Goal: Navigation & Orientation: Find specific page/section

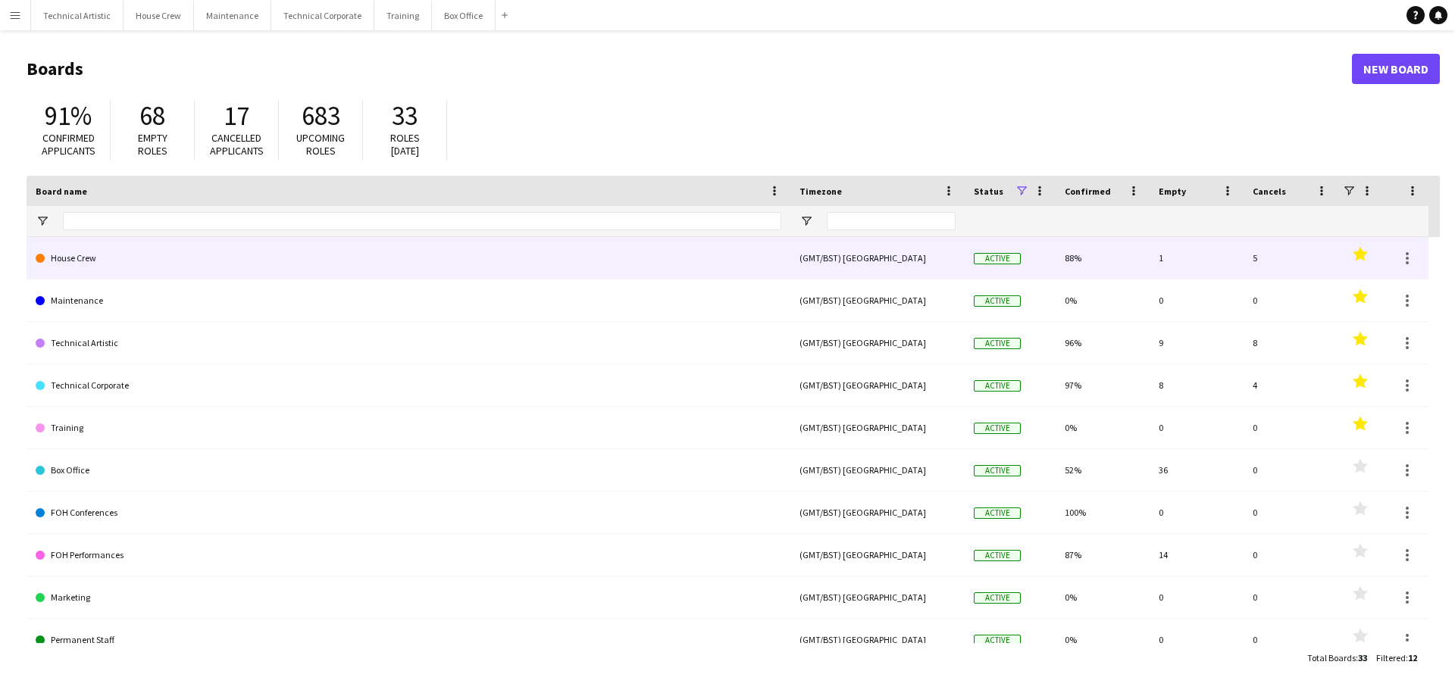
click at [247, 256] on link "House Crew" at bounding box center [409, 258] width 746 height 42
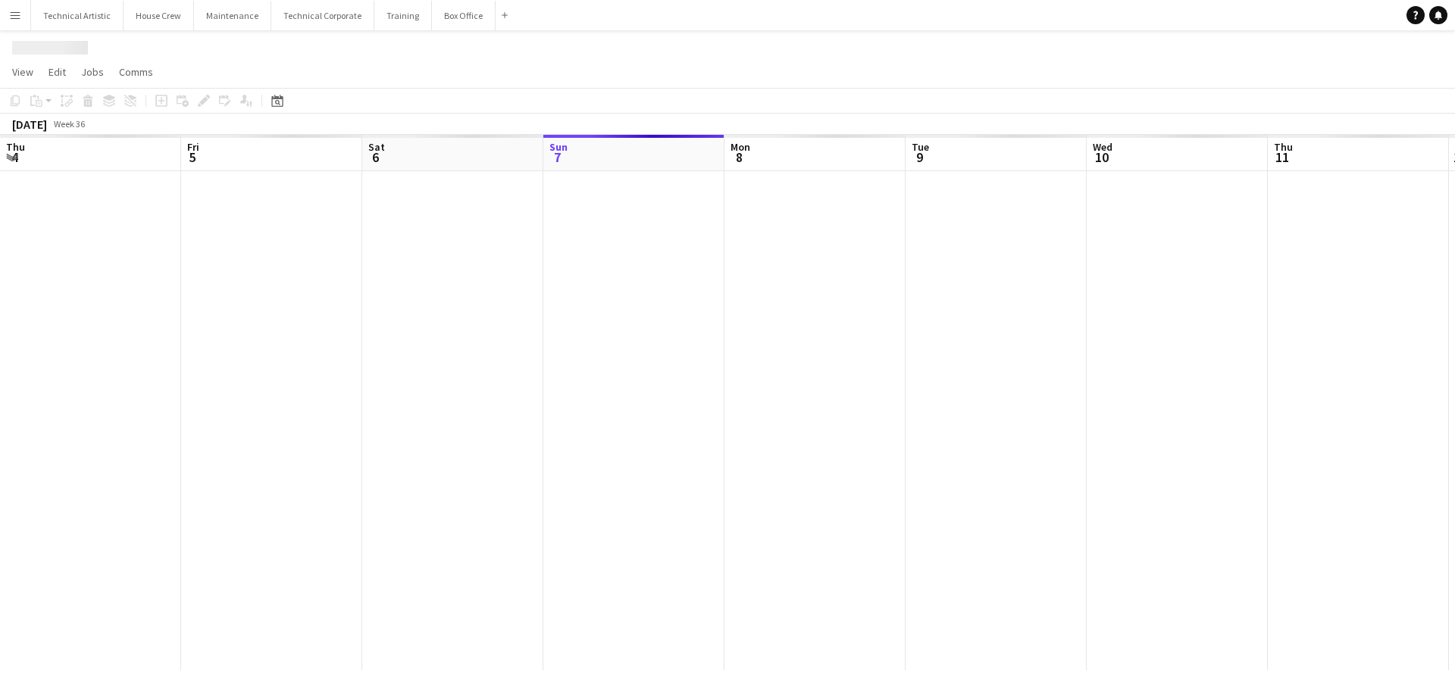
scroll to position [0, 362]
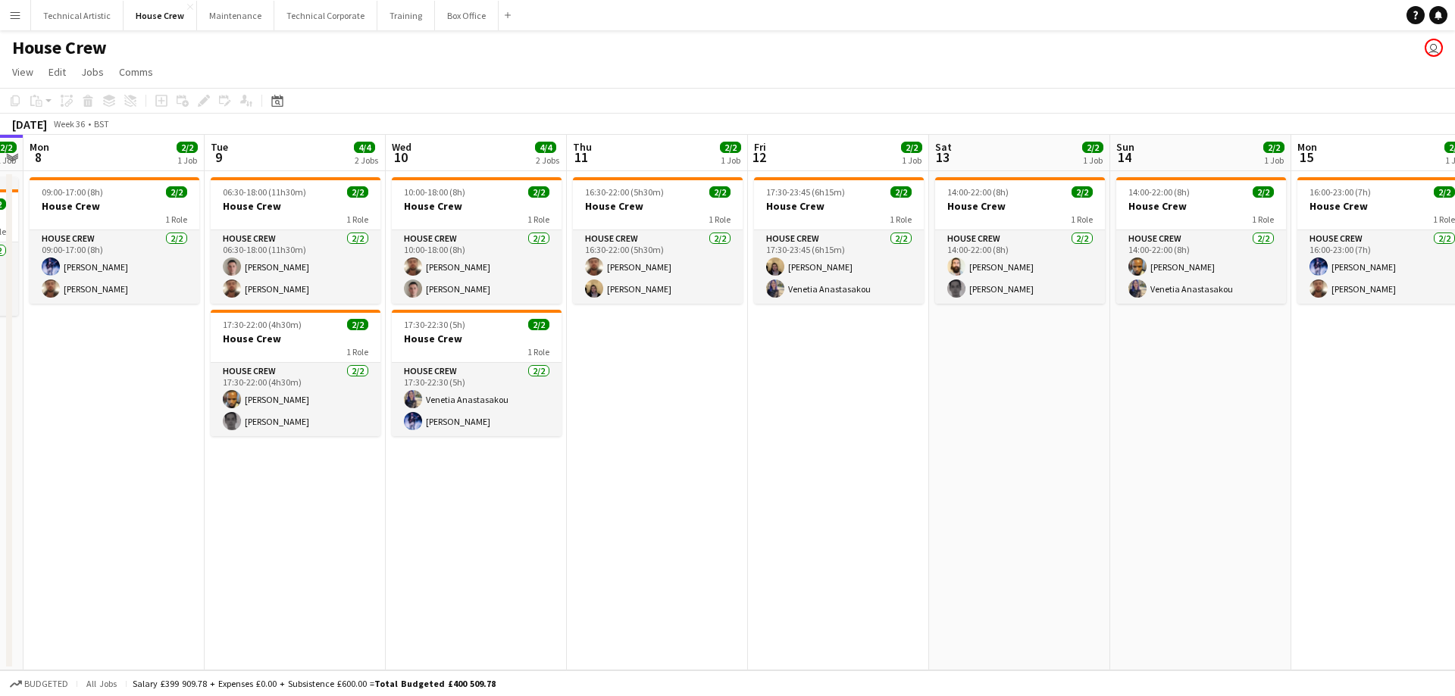
drag, startPoint x: 449, startPoint y: 467, endPoint x: 812, endPoint y: 475, distance: 363.1
click at [99, 467] on app-calendar-viewport "Fri 5 2/2 1 Job Sat 6 2/2 1 Job Sun 7 2/2 1 Job Mon 8 2/2 1 Job Tue 9 4/4 2 Job…" at bounding box center [727, 403] width 1455 height 536
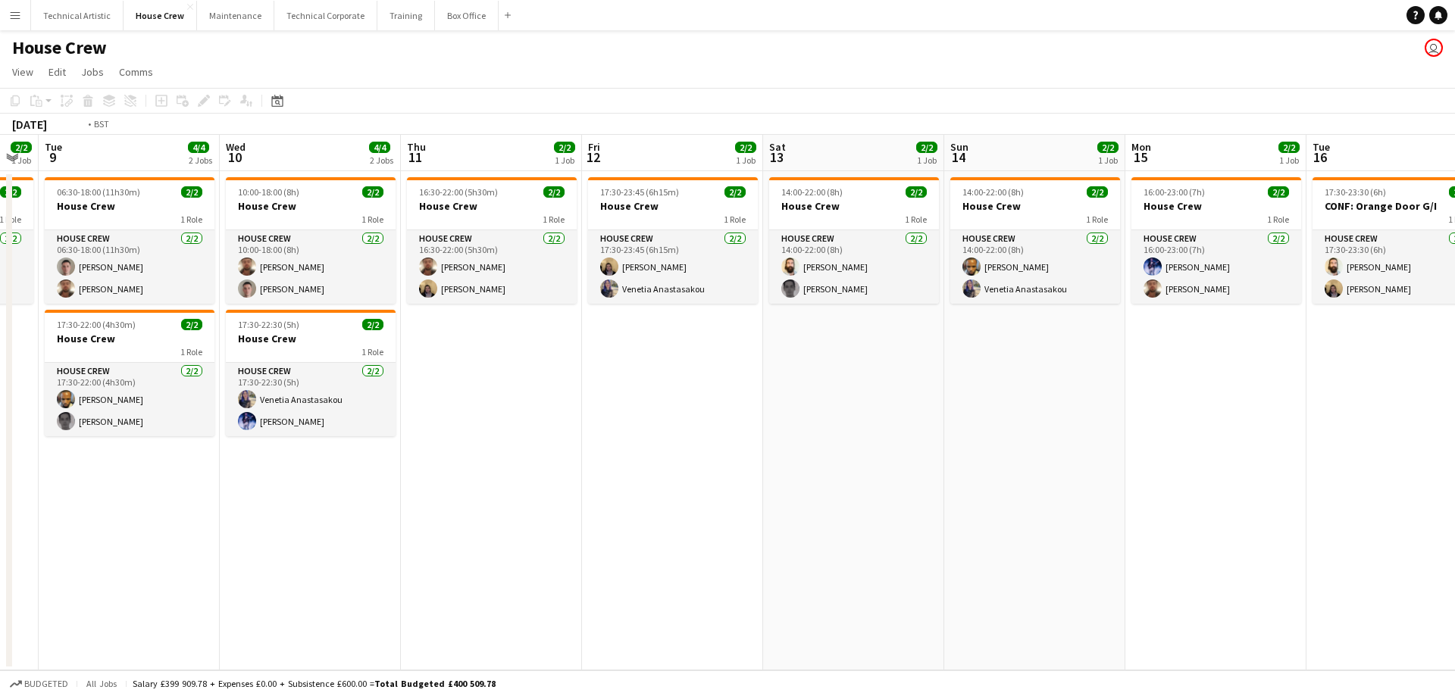
drag, startPoint x: 664, startPoint y: 516, endPoint x: 337, endPoint y: 534, distance: 327.1
click at [317, 545] on app-calendar-viewport "Fri 5 2/2 1 Job Sat 6 2/2 1 Job Sun 7 2/2 1 Job Mon 8 2/2 1 Job Tue 9 4/4 2 Job…" at bounding box center [727, 403] width 1455 height 536
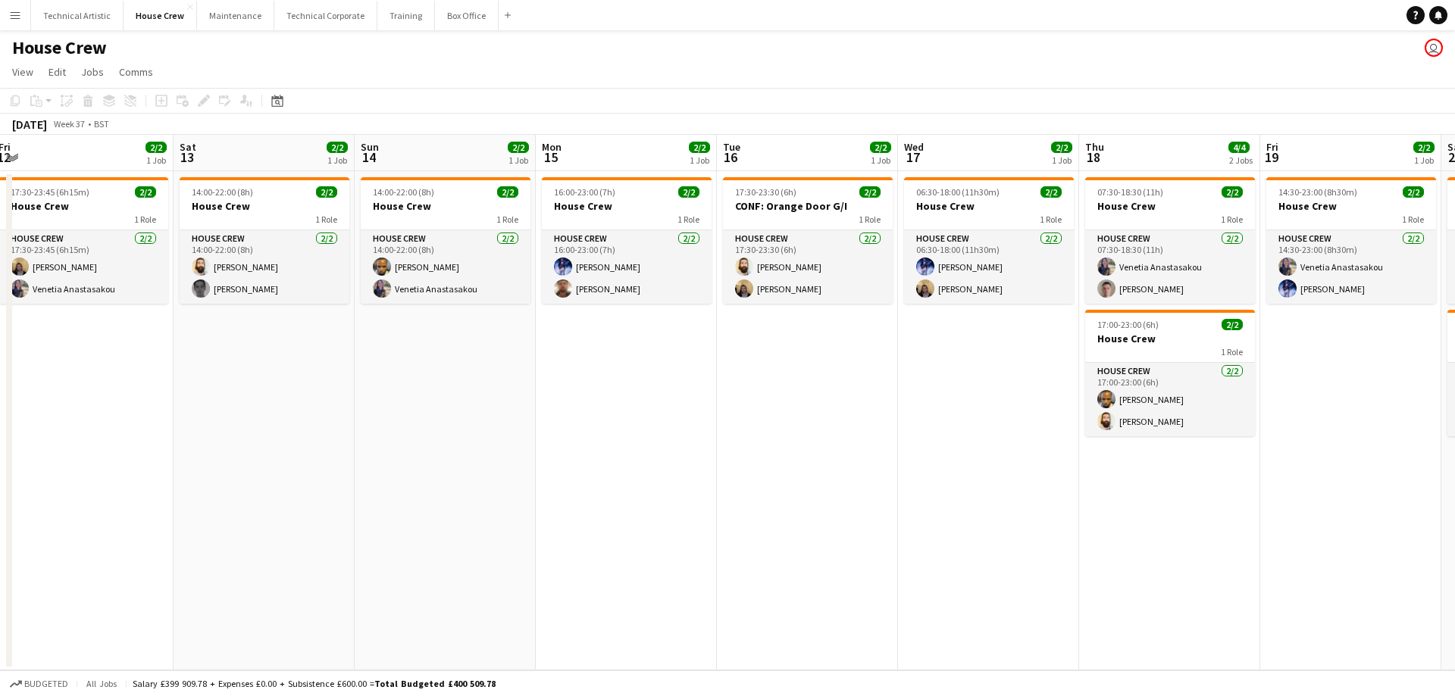
drag, startPoint x: 707, startPoint y: 516, endPoint x: 828, endPoint y: 518, distance: 120.5
click at [469, 546] on app-calendar-viewport "Tue 9 4/4 2 Jobs Wed 10 4/4 2 Jobs Thu 11 2/2 1 Job Fri 12 2/2 1 Job Sat 13 2/2…" at bounding box center [727, 403] width 1455 height 536
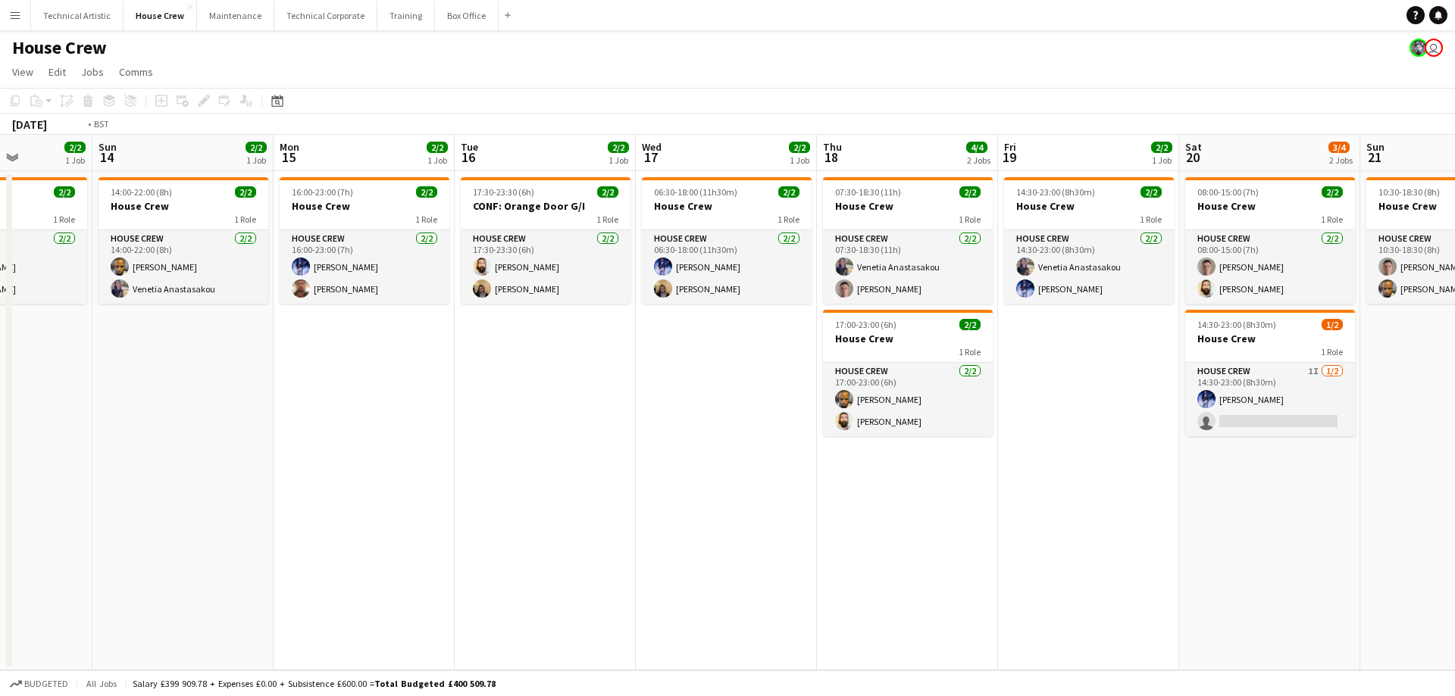
drag, startPoint x: 845, startPoint y: 556, endPoint x: 754, endPoint y: 565, distance: 91.5
click at [550, 596] on app-calendar-viewport "Thu 11 2/2 1 Job Fri 12 2/2 1 Job Sat 13 2/2 1 Job Sun 14 2/2 1 Job Mon 15 2/2 …" at bounding box center [727, 403] width 1455 height 536
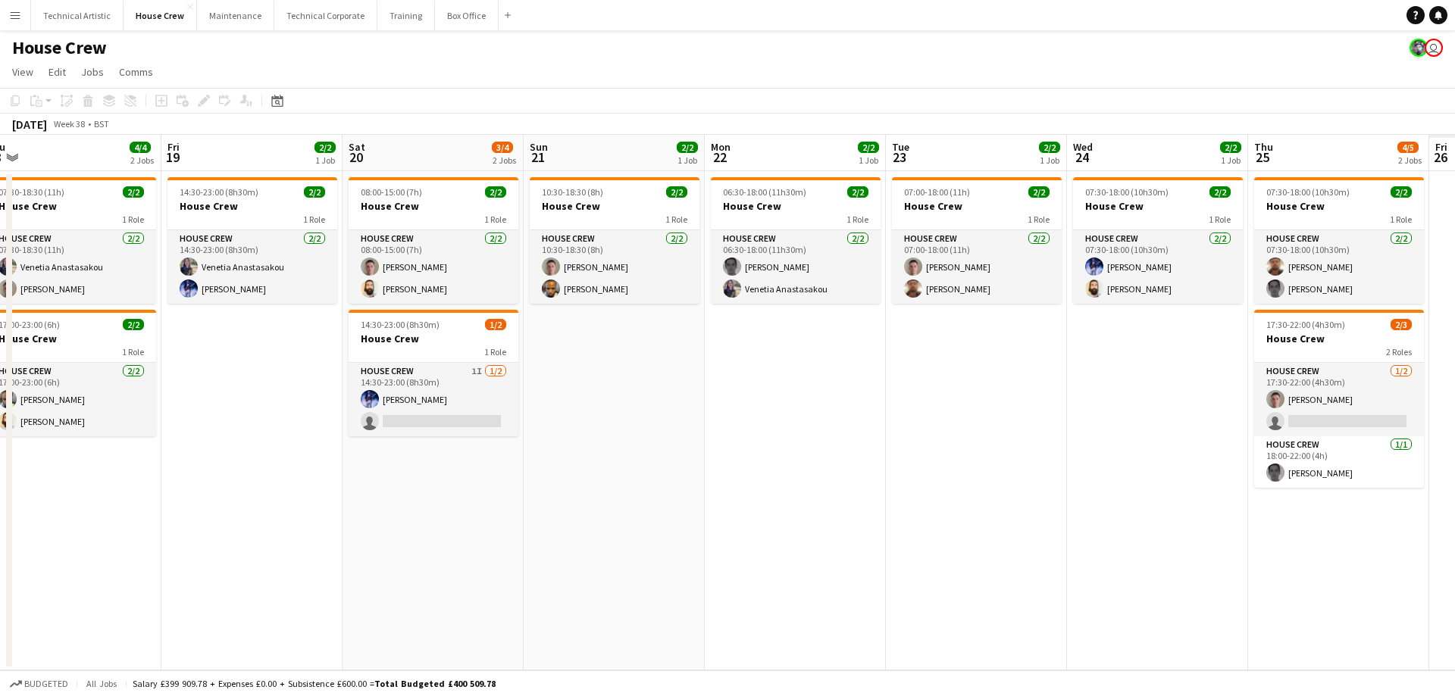
drag, startPoint x: 1104, startPoint y: 565, endPoint x: 709, endPoint y: 601, distance: 396.5
click at [687, 612] on app-calendar-viewport "Mon 15 2/2 1 Job Tue 16 2/2 1 Job Wed 17 2/2 1 Job Thu 18 4/4 2 Jobs Fri 19 2/2…" at bounding box center [727, 403] width 1455 height 536
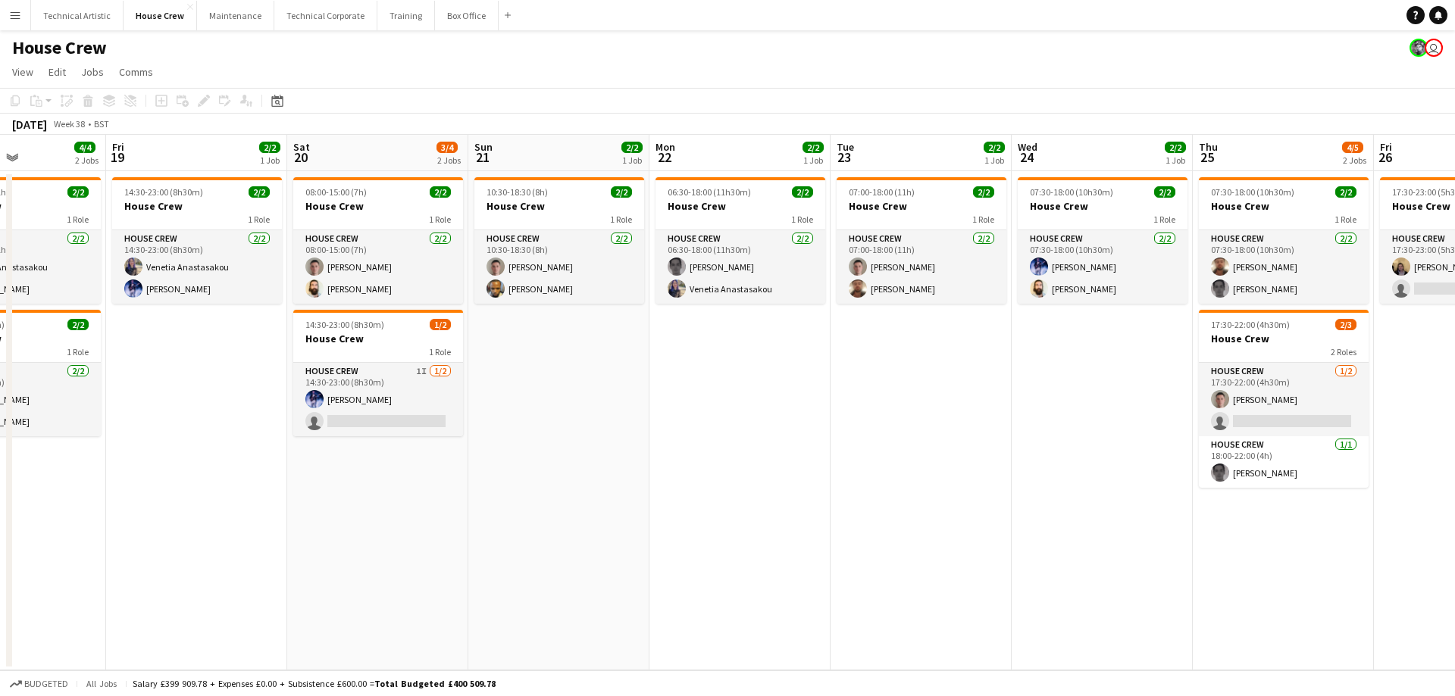
drag, startPoint x: 1085, startPoint y: 543, endPoint x: 617, endPoint y: 610, distance: 472.3
click at [613, 612] on app-calendar-viewport "Tue 16 2/2 1 Job Wed 17 2/2 1 Job Thu 18 4/4 2 Jobs Fri 19 2/2 1 Job Sat 20 3/4…" at bounding box center [727, 403] width 1455 height 536
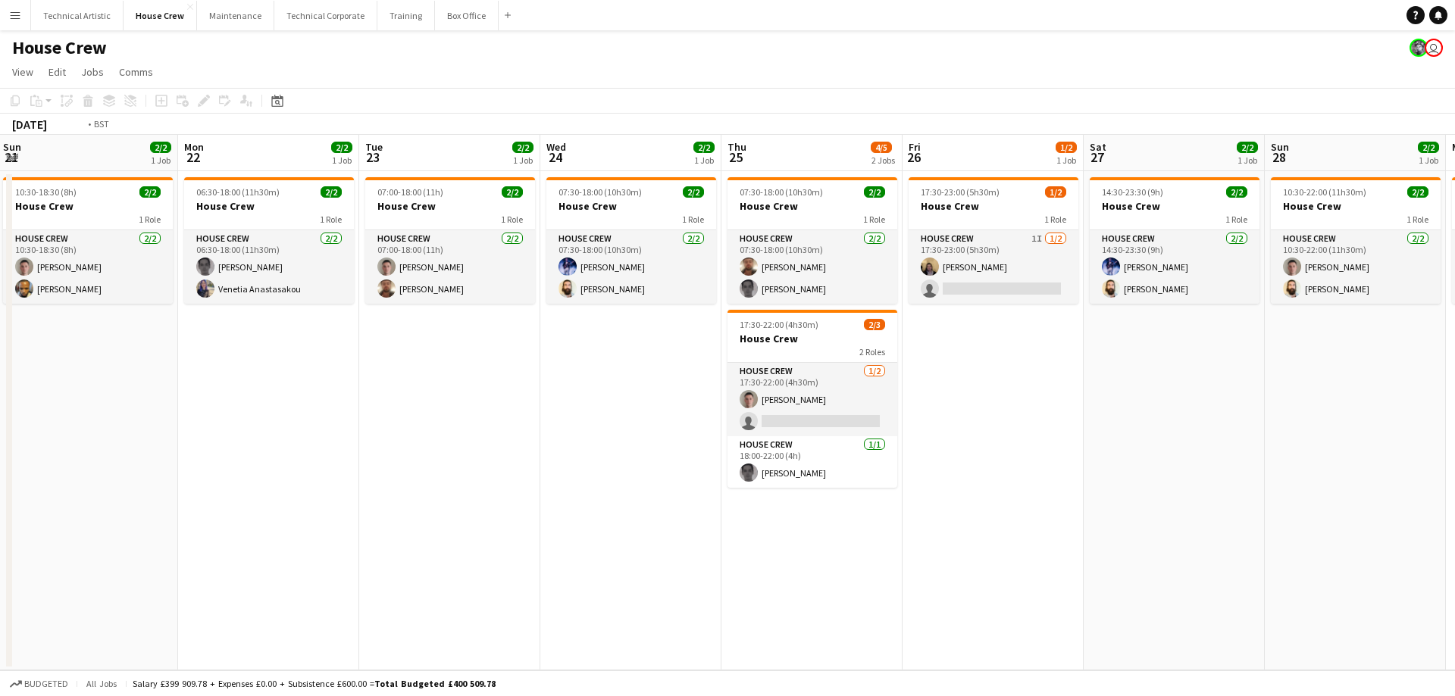
drag, startPoint x: 1067, startPoint y: 580, endPoint x: 729, endPoint y: 620, distance: 340.4
click at [737, 620] on app-calendar-viewport "Thu 18 4/4 2 Jobs Fri 19 2/2 1 Job Sat 20 3/4 2 Jobs Sun 21 2/2 1 Job Mon 22 2/…" at bounding box center [727, 403] width 1455 height 536
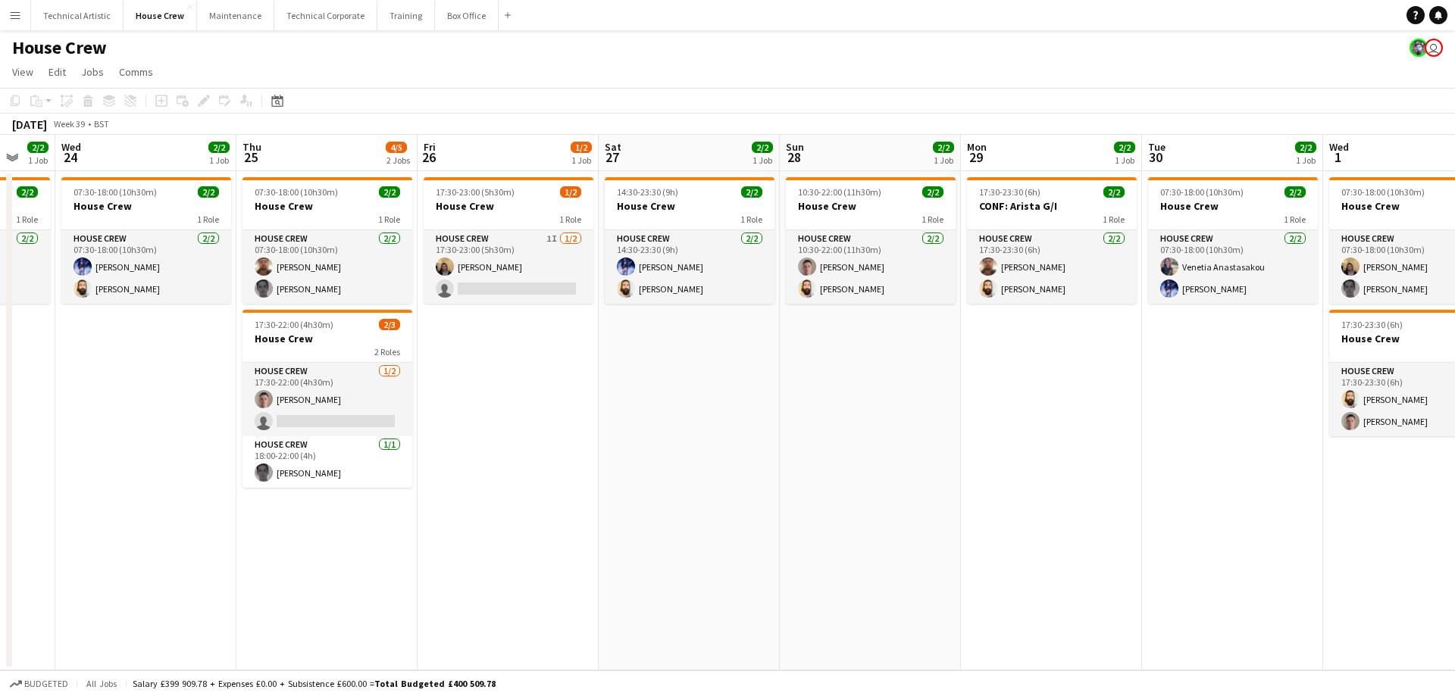
drag, startPoint x: 1111, startPoint y: 590, endPoint x: 791, endPoint y: 643, distance: 324.2
click at [795, 650] on app-calendar-viewport "Sun 21 2/2 1 Job Mon 22 2/2 1 Job Tue 23 2/2 1 Job Wed 24 2/2 1 Job Thu 25 4/5 …" at bounding box center [727, 403] width 1455 height 536
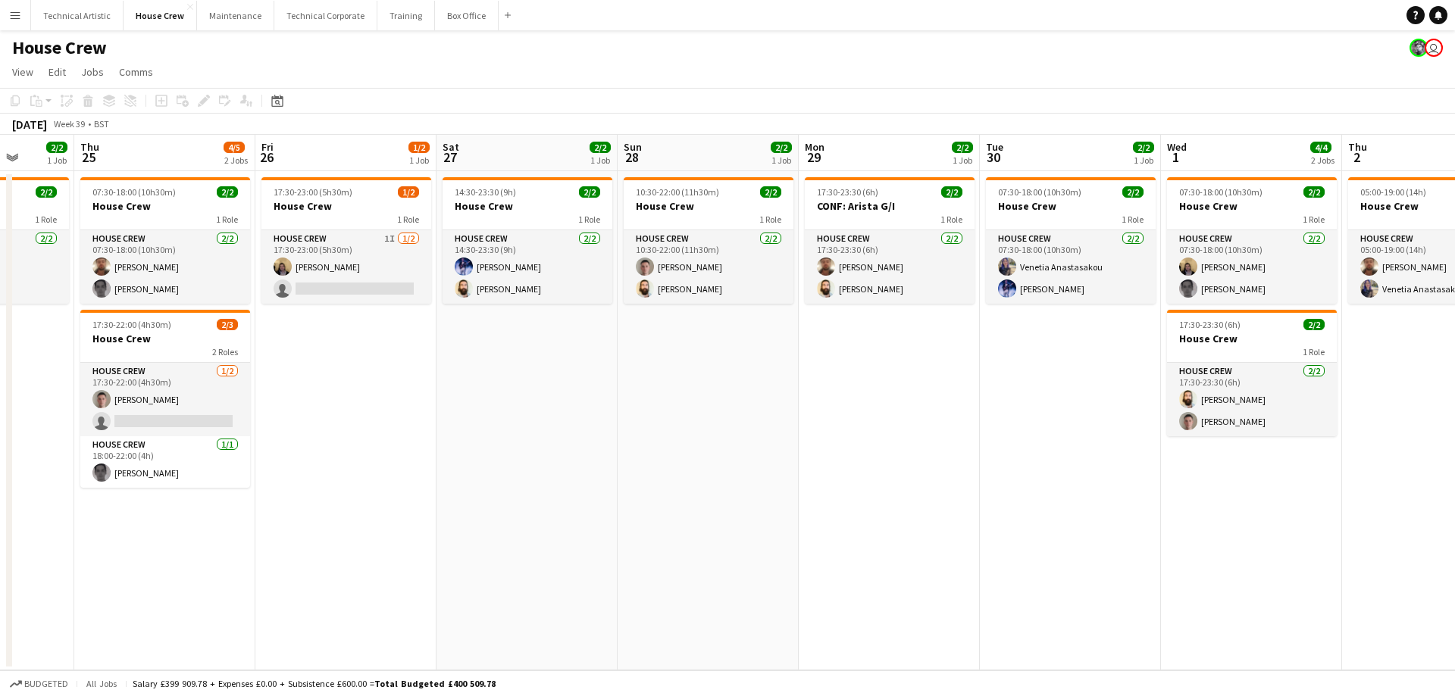
drag, startPoint x: 1091, startPoint y: 582, endPoint x: 972, endPoint y: 580, distance: 119.8
click at [889, 599] on app-calendar-viewport "Mon 22 2/2 1 Job Tue 23 2/2 1 Job Wed 24 2/2 1 Job Thu 25 4/5 2 Jobs Fri 26 1/2…" at bounding box center [727, 403] width 1455 height 536
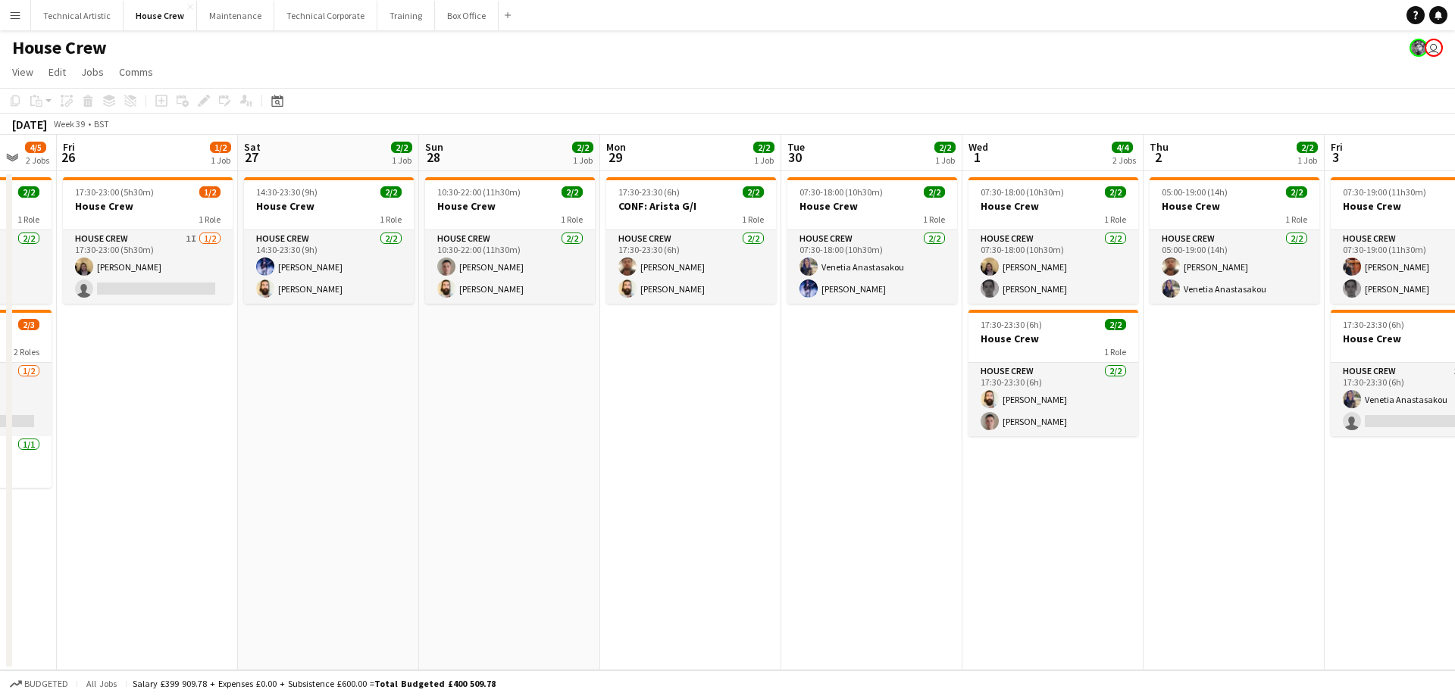
drag, startPoint x: 1268, startPoint y: 560, endPoint x: 1007, endPoint y: 554, distance: 260.8
click at [897, 576] on app-calendar-viewport "Tue 23 2/2 1 Job Wed 24 2/2 1 Job Thu 25 4/5 2 Jobs Fri 26 1/2 1 Job Sat 27 2/2…" at bounding box center [727, 403] width 1455 height 536
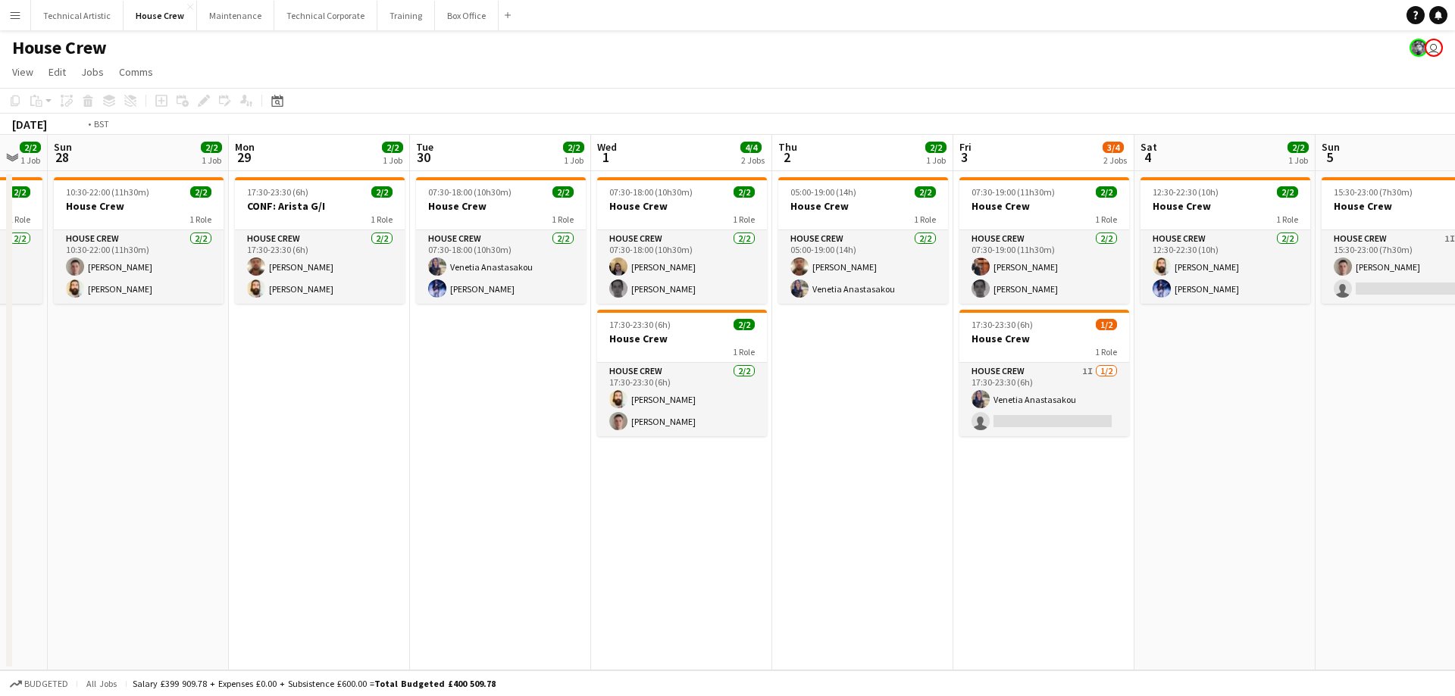
drag, startPoint x: 862, startPoint y: 588, endPoint x: 997, endPoint y: 577, distance: 136.1
click at [822, 593] on app-calendar-viewport "Thu 25 4/5 2 Jobs Fri 26 1/2 1 Job Sat 27 2/2 1 Job Sun 28 2/2 1 Job Mon 29 2/2…" at bounding box center [727, 403] width 1455 height 536
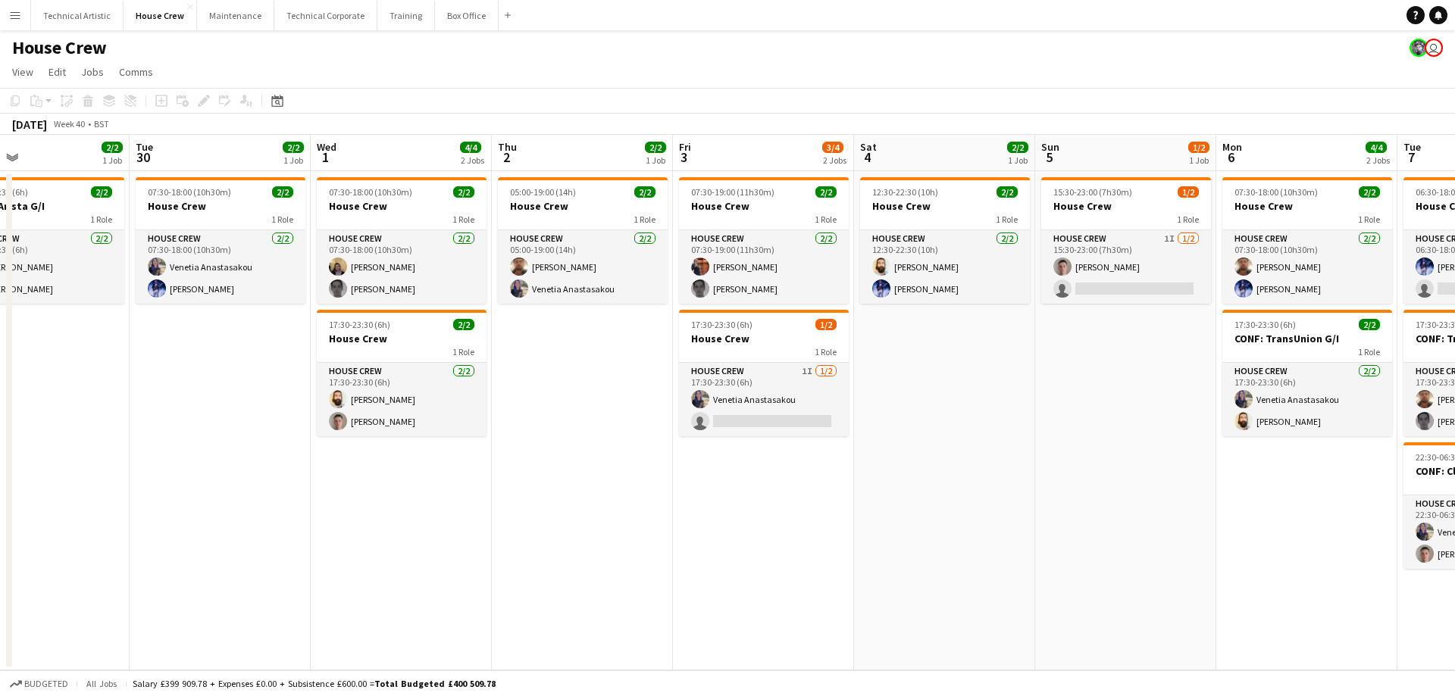
click at [845, 599] on app-calendar-viewport "Fri 26 1/2 1 Job Sat 27 2/2 1 Job Sun 28 2/2 1 Job Mon 29 2/2 1 Job Tue 30 2/2 …" at bounding box center [727, 403] width 1455 height 536
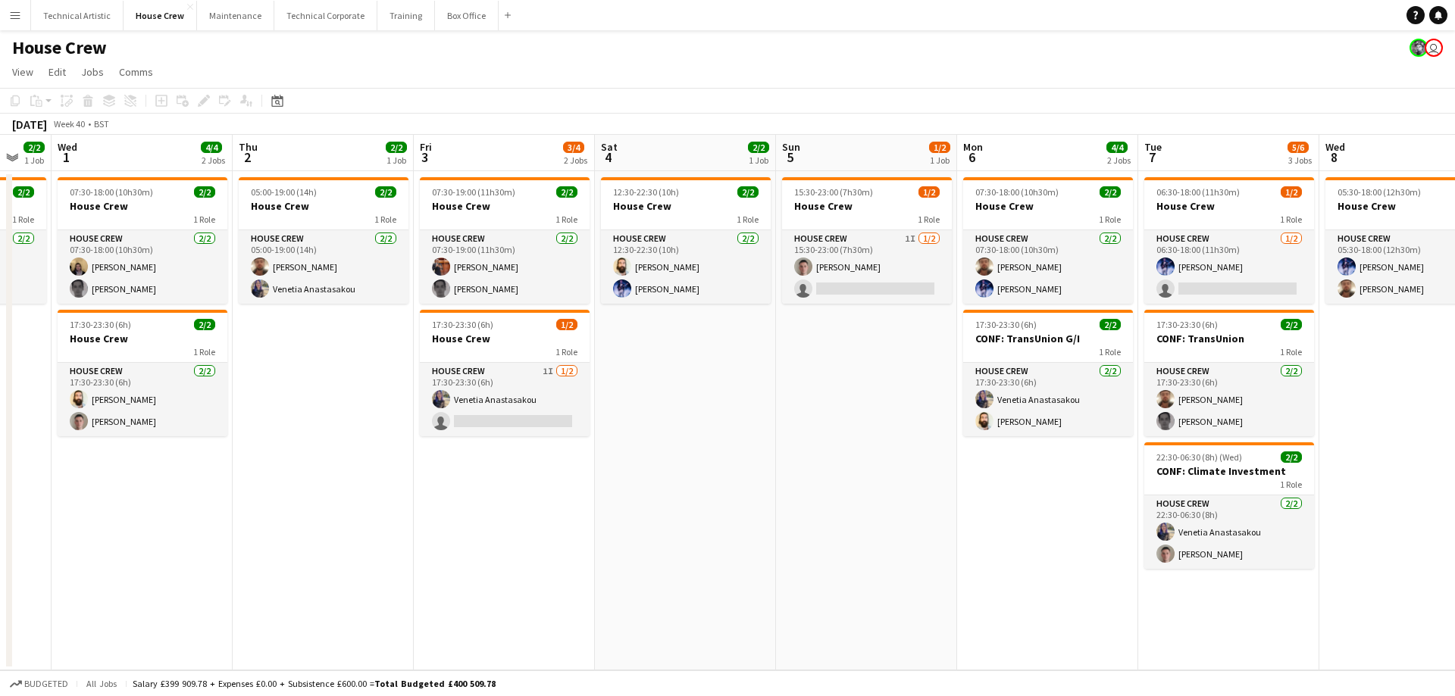
drag, startPoint x: 1118, startPoint y: 584, endPoint x: 850, endPoint y: 620, distance: 269.9
click at [856, 620] on app-calendar-viewport "Sun 28 2/2 1 Job Mon 29 2/2 1 Job Tue 30 2/2 1 Job Wed 1 4/4 2 Jobs Thu 2 2/2 1…" at bounding box center [727, 403] width 1455 height 536
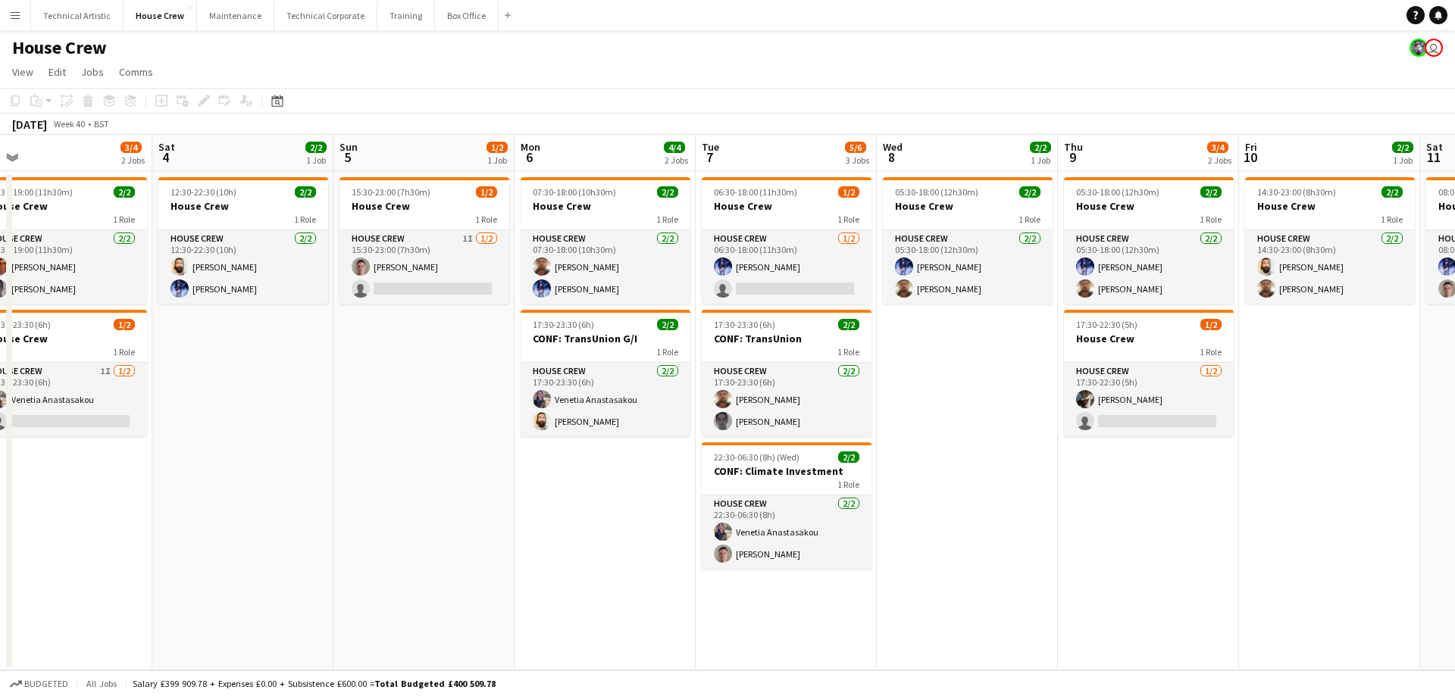
drag, startPoint x: 870, startPoint y: 621, endPoint x: 896, endPoint y: 635, distance: 29.5
click at [669, 643] on app-calendar-viewport "Tue 30 2/2 1 Job Wed 1 4/4 2 Jobs Thu 2 2/2 1 Job Fri 3 3/4 2 Jobs Sat 4 2/2 1 …" at bounding box center [727, 403] width 1455 height 536
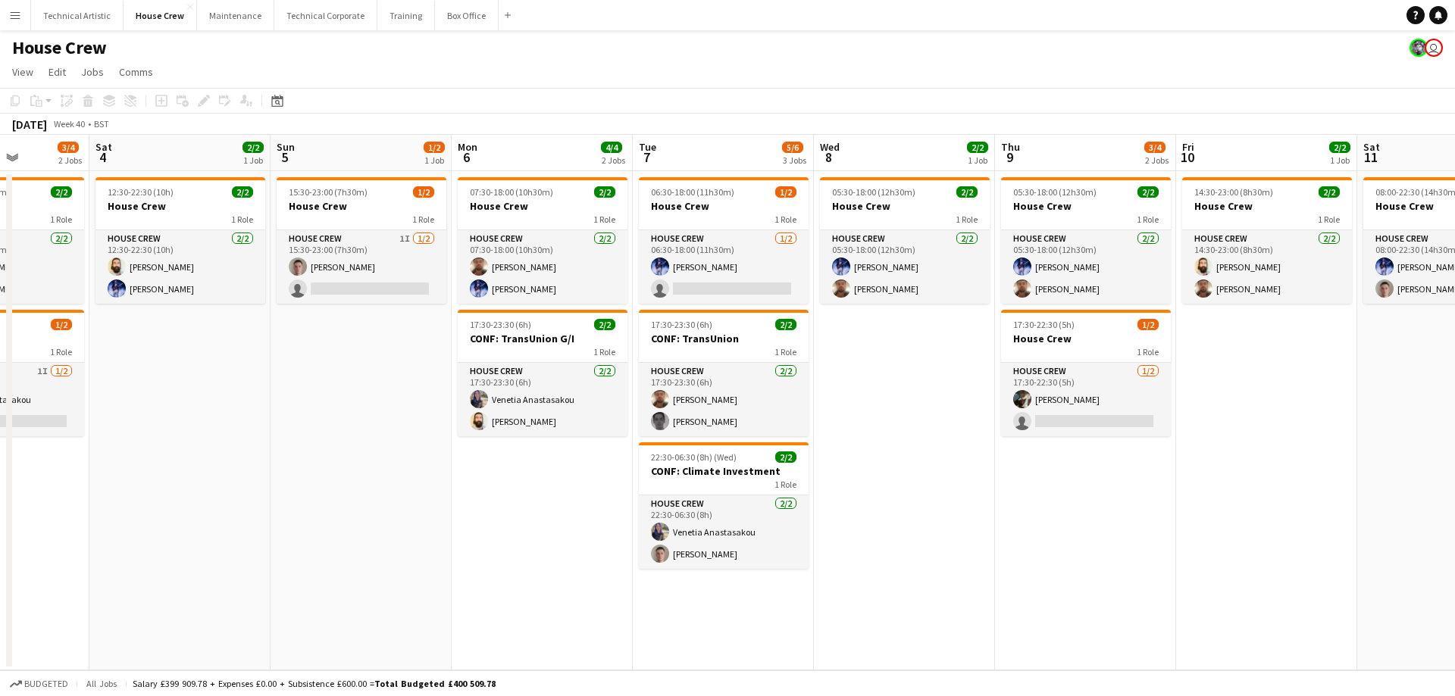
drag, startPoint x: 1190, startPoint y: 623, endPoint x: 1173, endPoint y: 607, distance: 23.0
click at [980, 656] on app-calendar-viewport "Wed 1 4/4 2 Jobs Thu 2 2/2 1 Job Fri 3 3/4 2 Jobs Sat 4 2/2 1 Job Sun 5 1/2 1 J…" at bounding box center [727, 403] width 1455 height 536
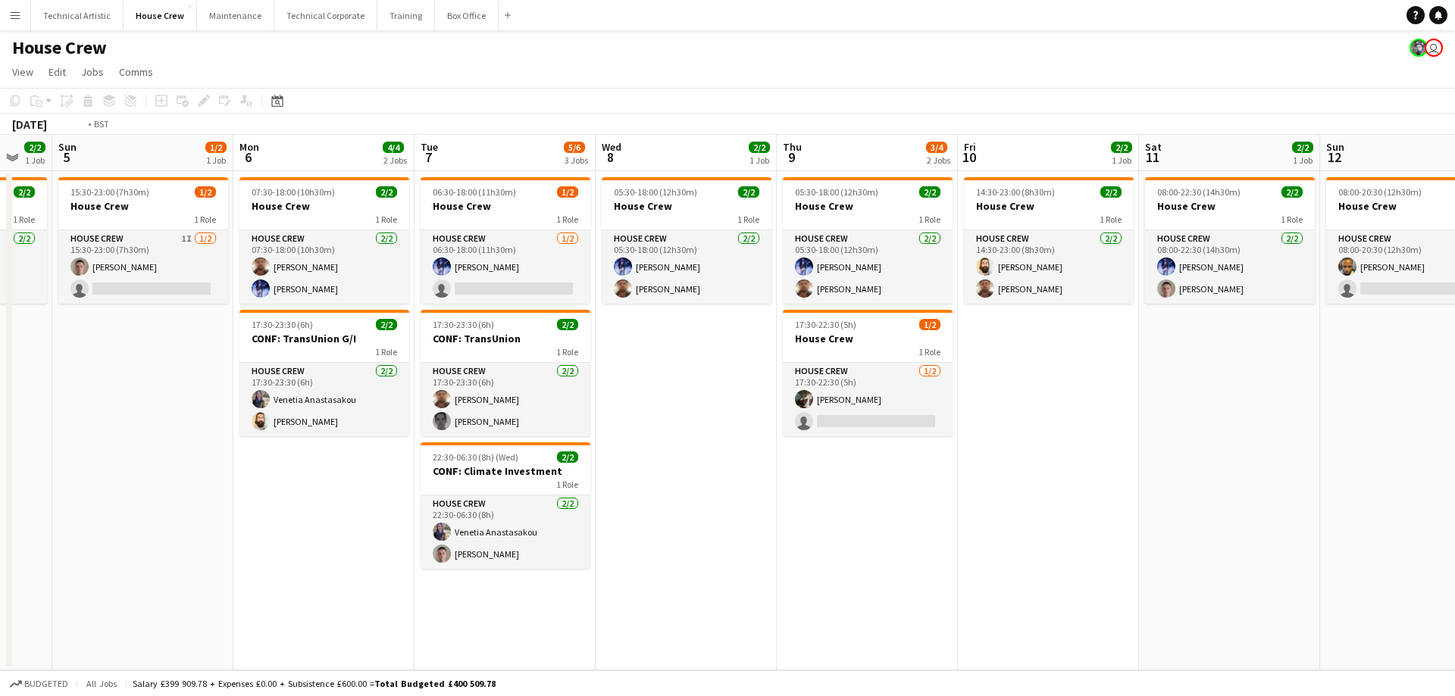
drag, startPoint x: 979, startPoint y: 604, endPoint x: 1028, endPoint y: 580, distance: 54.9
click at [966, 599] on app-calendar-viewport "Thu 2 2/2 1 Job Fri 3 3/4 2 Jobs Sat 4 2/2 1 Job Sun 5 1/2 1 Job Mon 6 4/4 2 Jo…" at bounding box center [727, 403] width 1455 height 536
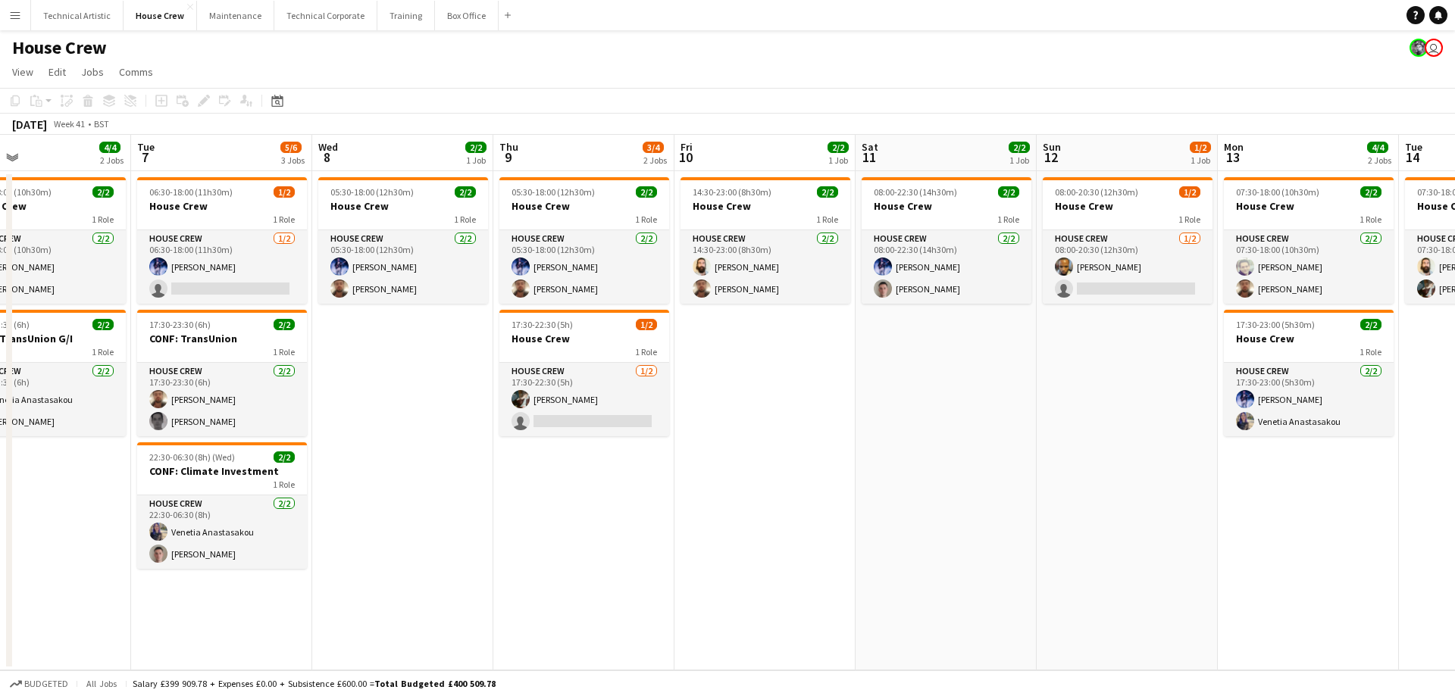
click at [750, 599] on app-calendar-viewport "Sat 4 2/2 1 Job Sun 5 1/2 1 Job Mon 6 4/4 2 Jobs Tue 7 5/6 3 Jobs Wed 8 2/2 1 J…" at bounding box center [727, 403] width 1455 height 536
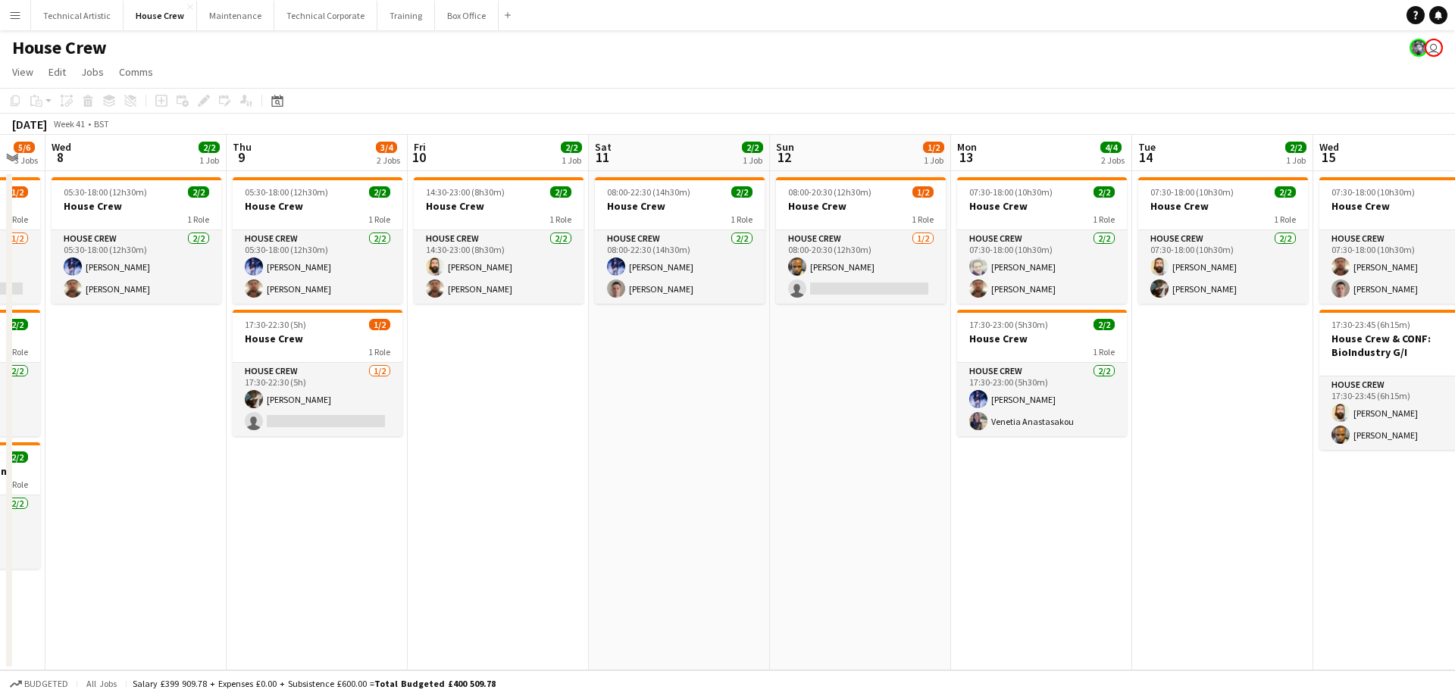
drag, startPoint x: 1093, startPoint y: 591, endPoint x: 775, endPoint y: 597, distance: 318.4
click at [775, 597] on app-calendar-viewport "Sun 5 1/2 1 Job Mon 6 4/4 2 Jobs Tue 7 5/6 3 Jobs Wed 8 2/2 1 Job Thu 9 3/4 2 J…" at bounding box center [727, 403] width 1455 height 536
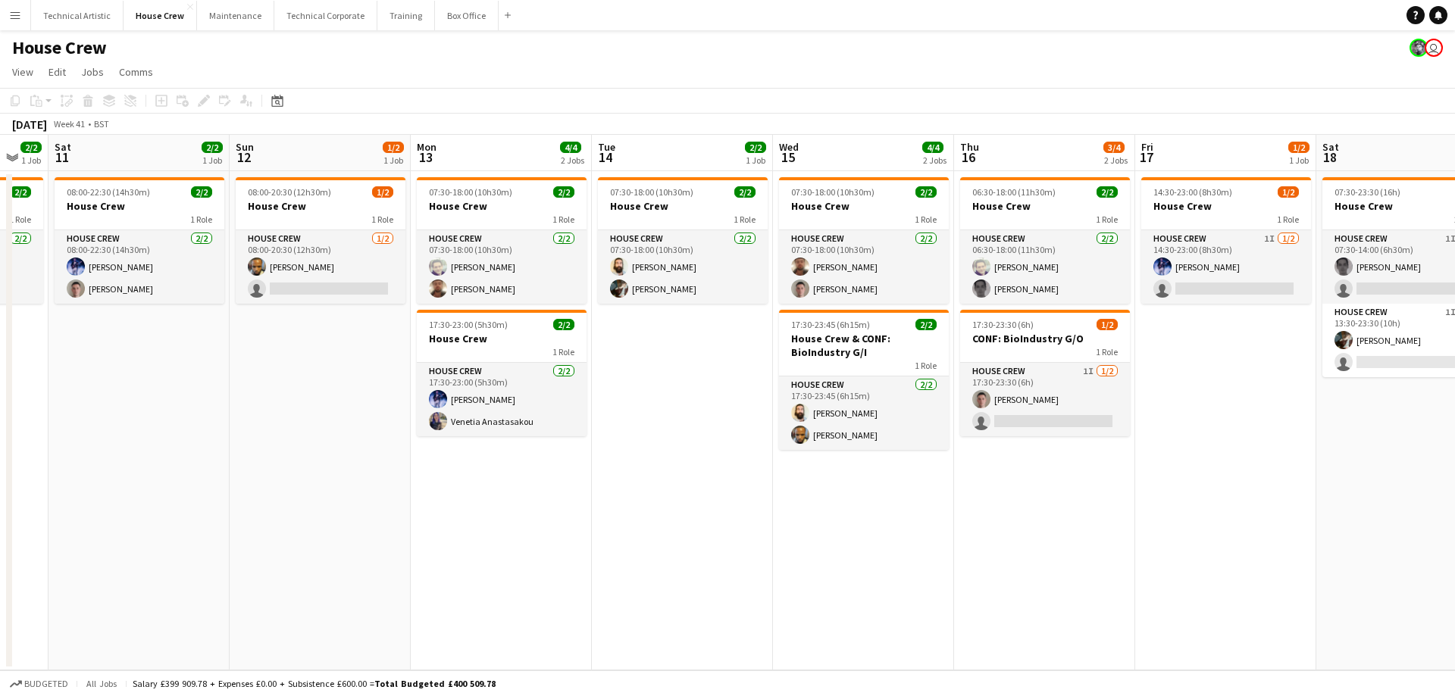
drag, startPoint x: 1088, startPoint y: 574, endPoint x: 1032, endPoint y: 580, distance: 55.7
click at [856, 593] on app-calendar-viewport "Wed 8 2/2 1 Job Thu 9 3/4 2 Jobs Fri 10 2/2 1 Job Sat 11 2/2 1 Job Sun 12 1/2 1…" at bounding box center [727, 403] width 1455 height 536
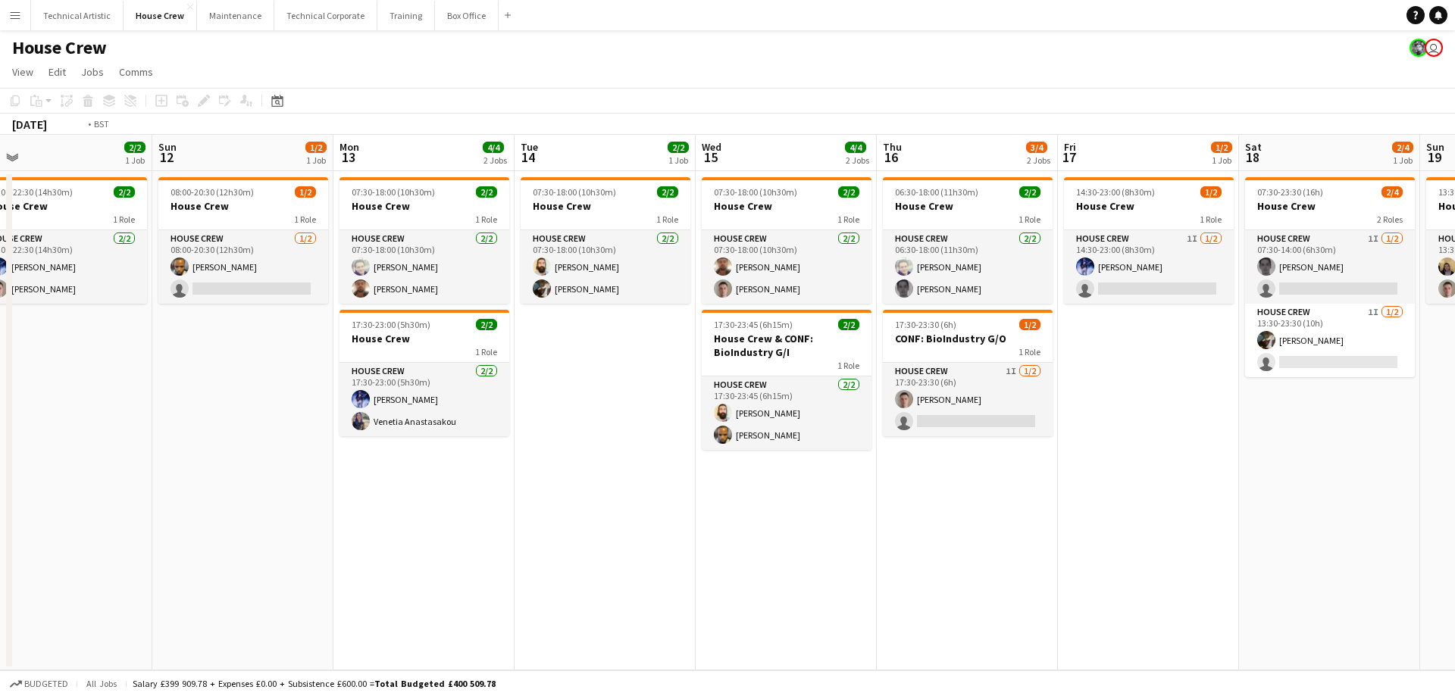
drag, startPoint x: 944, startPoint y: 578, endPoint x: 790, endPoint y: 590, distance: 153.6
click at [790, 590] on app-calendar-viewport "Thu 9 3/4 2 Jobs Fri 10 2/2 1 Job Sat 11 2/2 1 Job Sun 12 1/2 1 Job Mon 13 4/4 …" at bounding box center [727, 403] width 1455 height 536
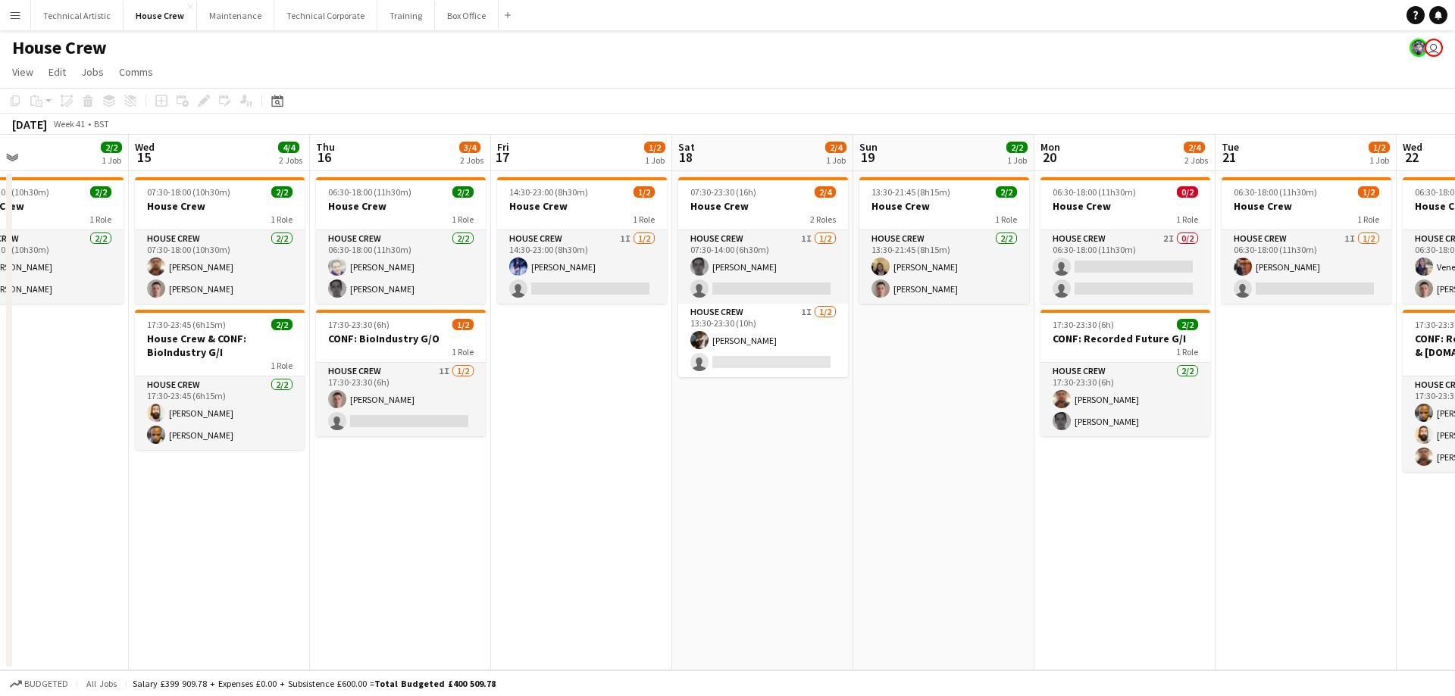
drag, startPoint x: 1041, startPoint y: 565, endPoint x: 819, endPoint y: 570, distance: 221.3
click at [797, 574] on app-calendar-viewport "Sat 11 2/2 1 Job Sun 12 1/2 1 Job Mon 13 4/4 2 Jobs Tue 14 2/2 1 Job Wed 15 4/4…" at bounding box center [727, 403] width 1455 height 536
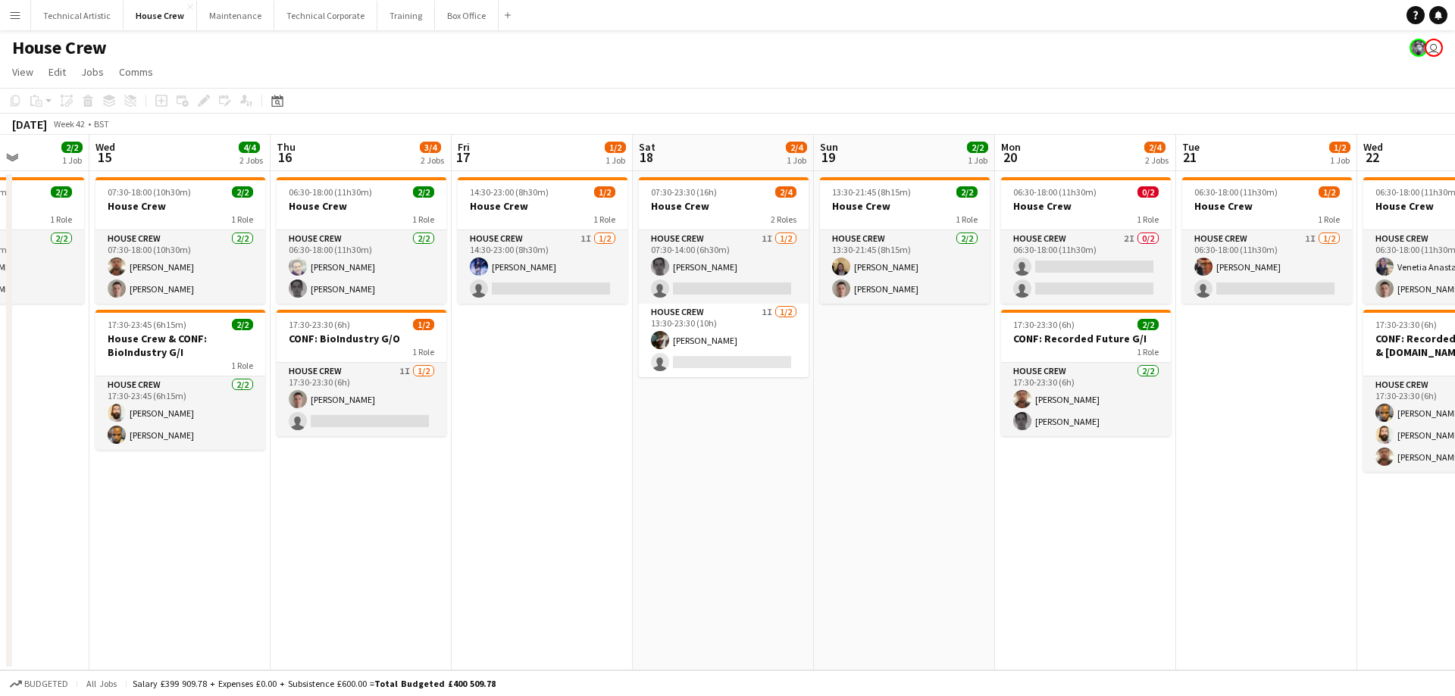
drag, startPoint x: 953, startPoint y: 573, endPoint x: 814, endPoint y: 581, distance: 138.9
click at [762, 596] on app-calendar-viewport "Sun 12 1/2 1 Job Mon 13 4/4 2 Jobs Tue 14 2/2 1 Job Wed 15 4/4 2 Jobs Thu 16 3/…" at bounding box center [727, 403] width 1455 height 536
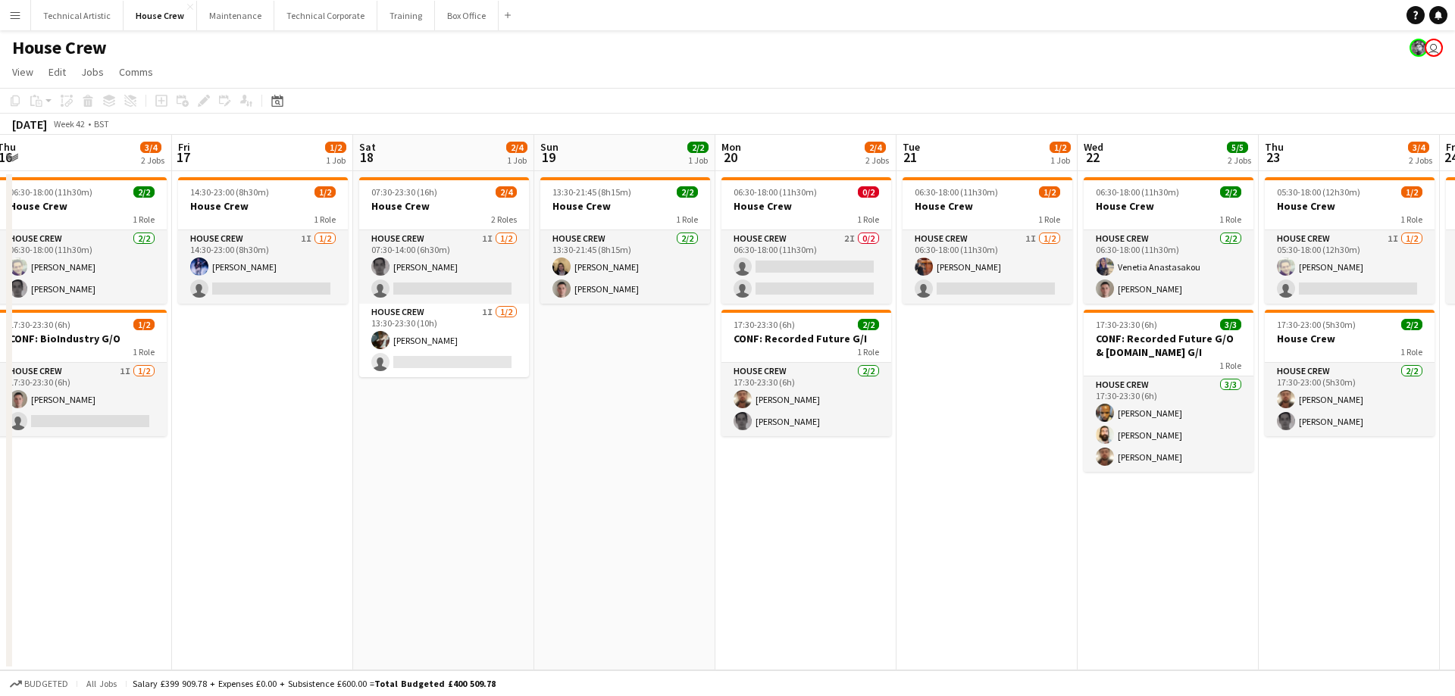
drag, startPoint x: 889, startPoint y: 593, endPoint x: 801, endPoint y: 592, distance: 87.9
click at [755, 605] on app-calendar-viewport "Mon 13 4/4 2 Jobs Tue 14 2/2 1 Job Wed 15 4/4 2 Jobs Thu 16 3/4 2 Jobs Fri 17 1…" at bounding box center [727, 403] width 1455 height 536
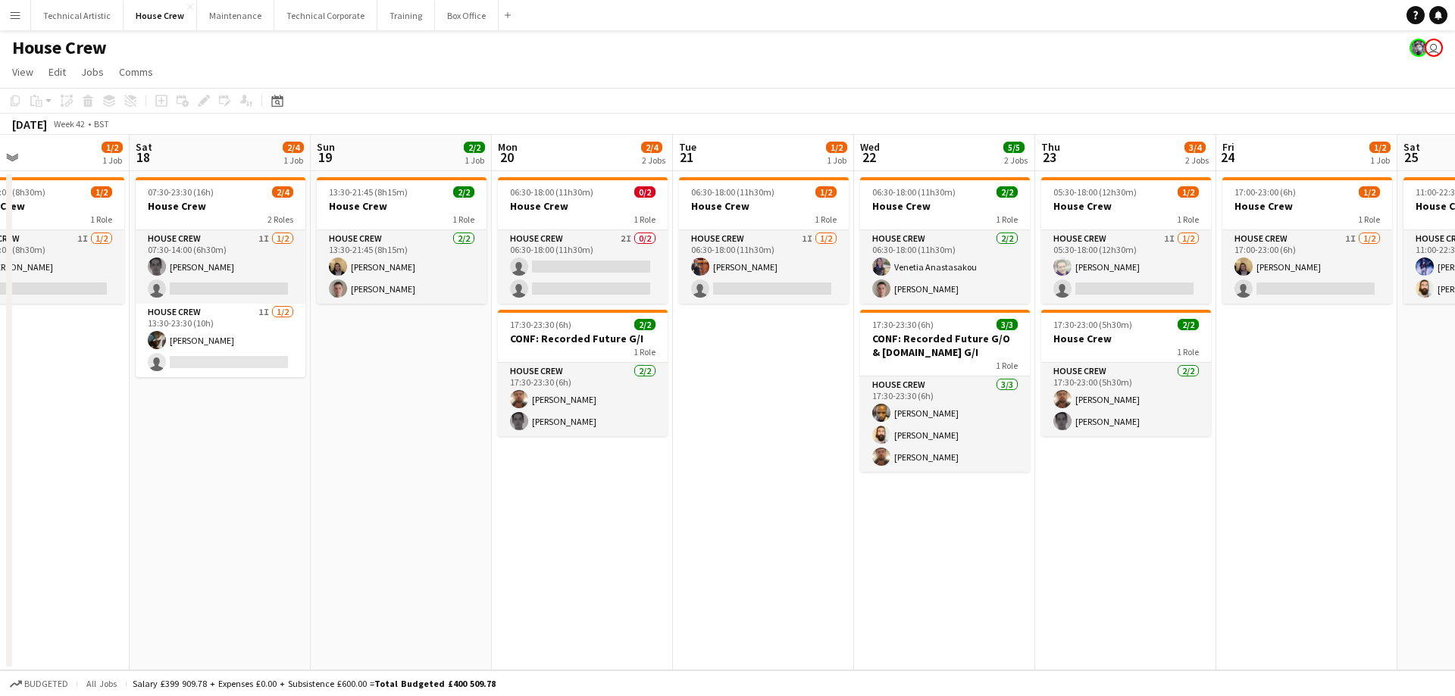
click at [728, 601] on app-calendar-viewport "Tue 14 2/2 1 Job Wed 15 4/4 2 Jobs Thu 16 3/4 2 Jobs Fri 17 1/2 1 Job Sat 18 2/…" at bounding box center [727, 403] width 1455 height 536
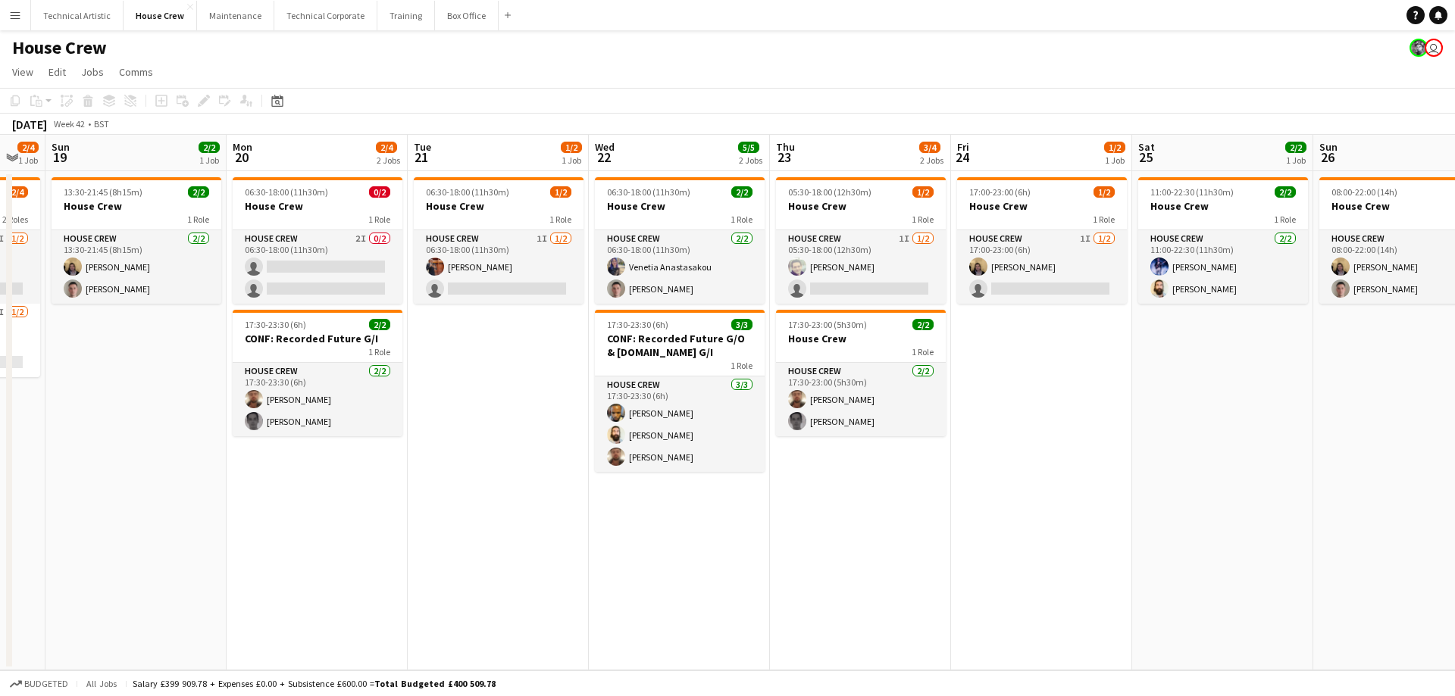
drag, startPoint x: 1023, startPoint y: 585, endPoint x: 806, endPoint y: 623, distance: 220.0
click at [805, 625] on app-calendar-viewport "Thu 16 3/4 2 Jobs Fri 17 1/2 1 Job Sat 18 2/4 1 Job Sun 19 2/2 1 Job Mon 20 2/4…" at bounding box center [727, 403] width 1455 height 536
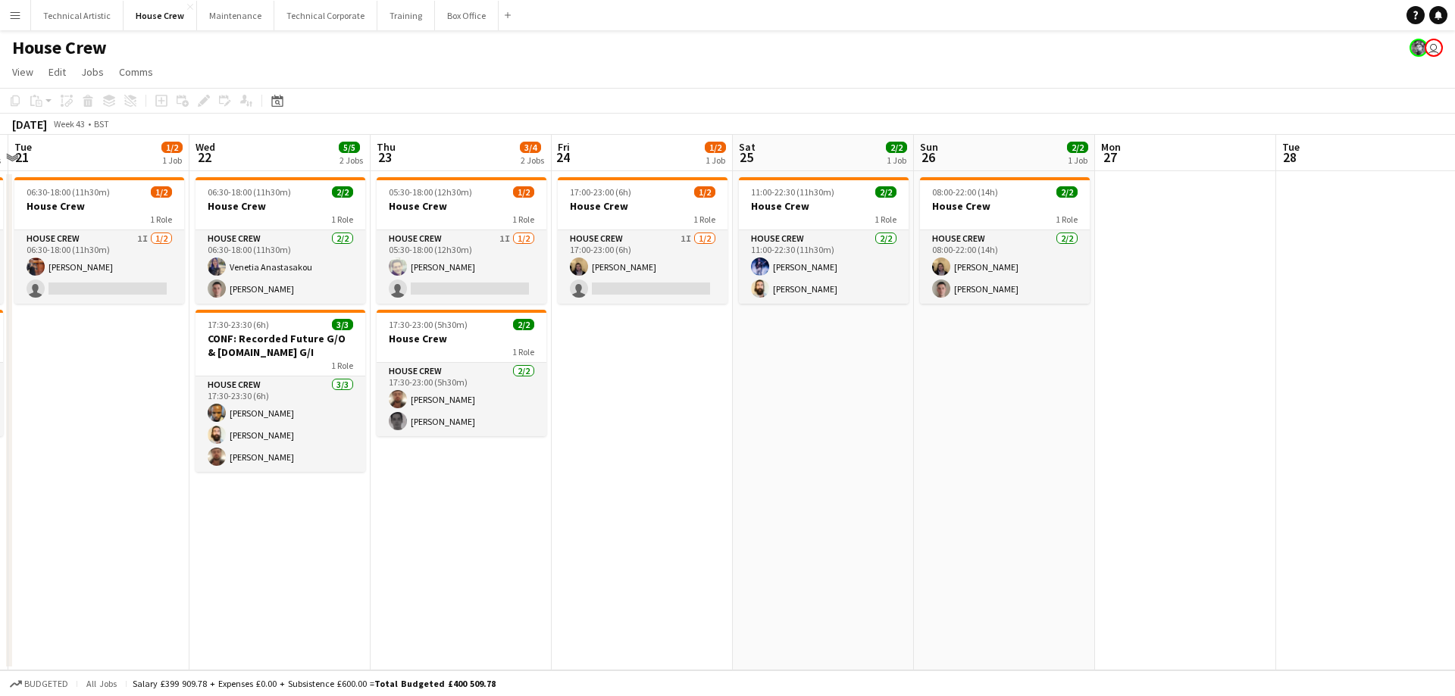
drag, startPoint x: 1056, startPoint y: 596, endPoint x: 928, endPoint y: 580, distance: 129.8
click at [900, 596] on app-calendar-viewport "Sat 18 2/4 1 Job Sun 19 2/2 1 Job Mon 20 2/4 2 Jobs Tue 21 1/2 1 Job Wed 22 5/5…" at bounding box center [727, 403] width 1455 height 536
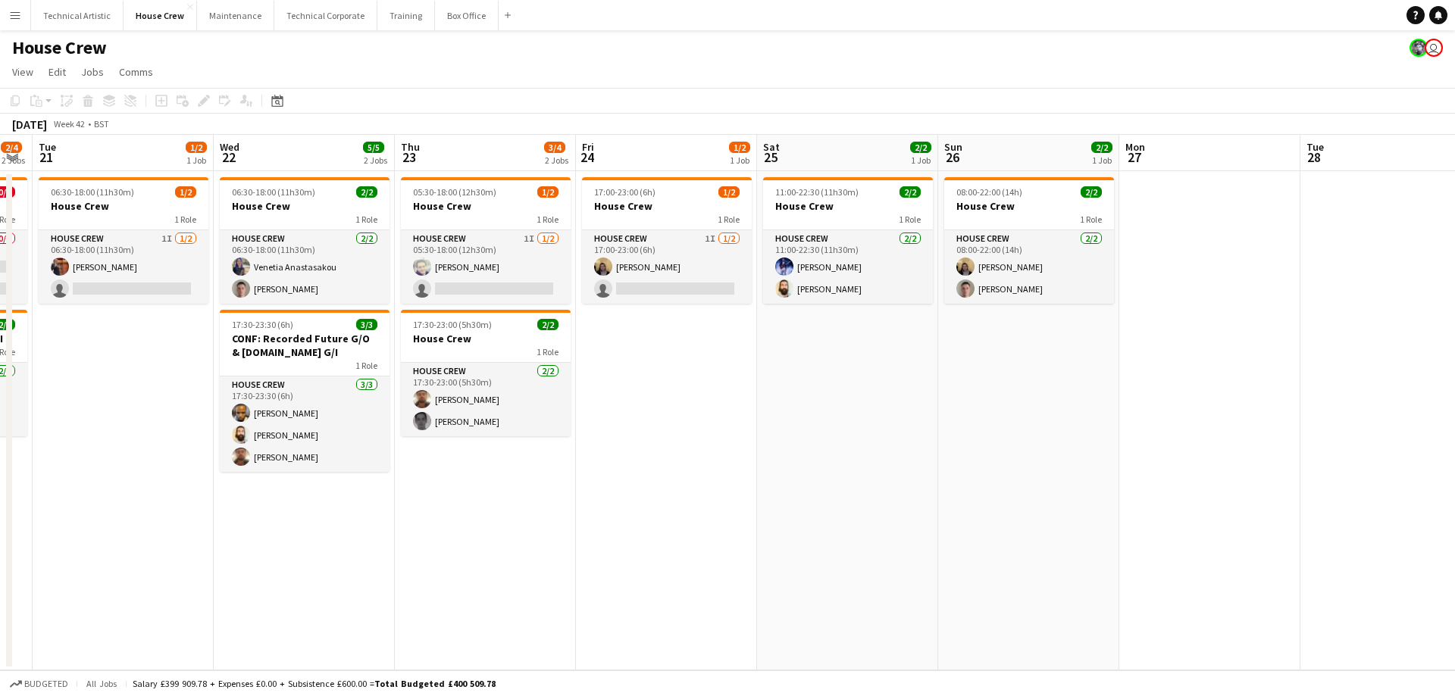
drag, startPoint x: 1031, startPoint y: 543, endPoint x: 835, endPoint y: 549, distance: 195.6
click at [800, 552] on app-calendar-viewport "Sat 18 2/4 1 Job Sun 19 2/2 1 Job Mon 20 2/4 2 Jobs Tue 21 1/2 1 Job Wed 22 5/5…" at bounding box center [727, 403] width 1455 height 536
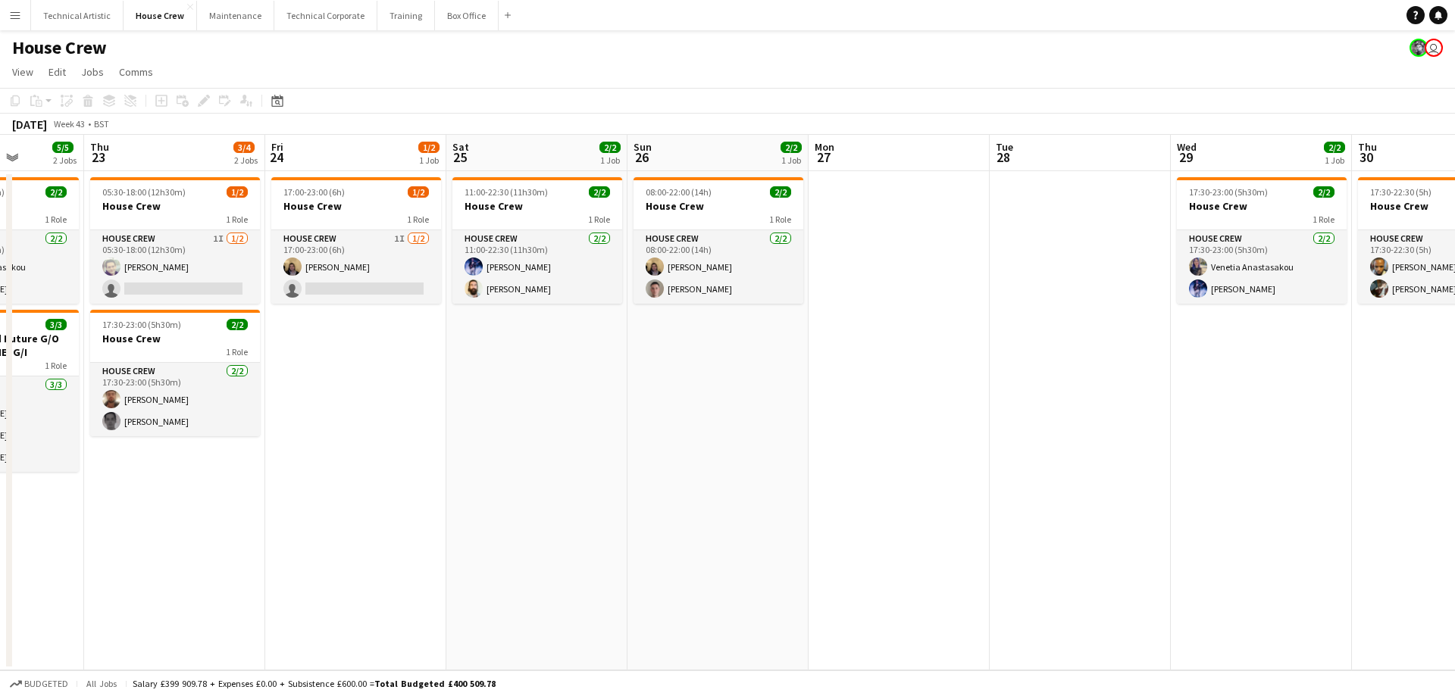
drag, startPoint x: 978, startPoint y: 538, endPoint x: 937, endPoint y: 546, distance: 41.8
click at [955, 546] on app-calendar-viewport "Mon 20 2/4 2 Jobs Tue 21 1/2 1 Job Wed 22 5/5 2 Jobs Thu 23 3/4 2 Jobs Fri 24 1…" at bounding box center [727, 403] width 1455 height 536
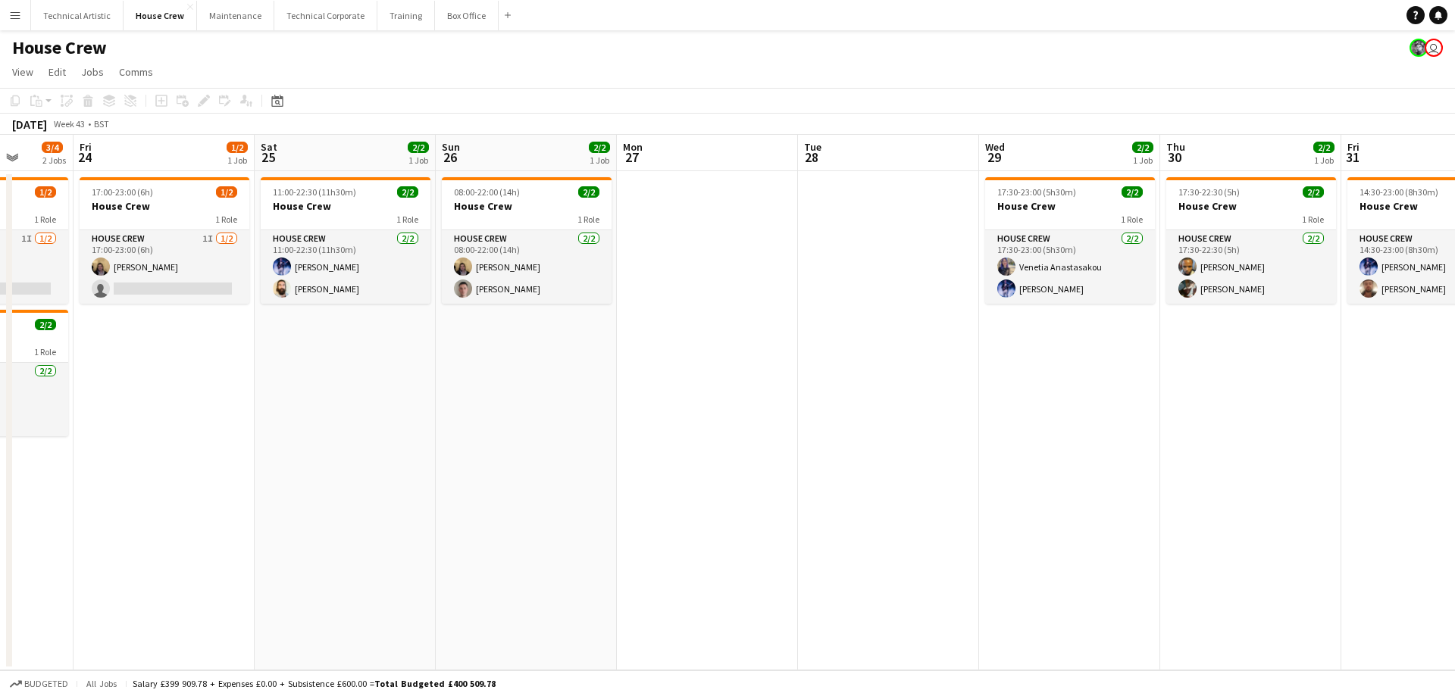
drag, startPoint x: 823, startPoint y: 552, endPoint x: 712, endPoint y: 565, distance: 111.3
click at [712, 565] on app-calendar-viewport "Tue 21 1/2 1 Job Wed 22 5/5 2 Jobs Thu 23 3/4 2 Jobs Fri 24 1/2 1 Job Sat 25 2/…" at bounding box center [727, 403] width 1455 height 536
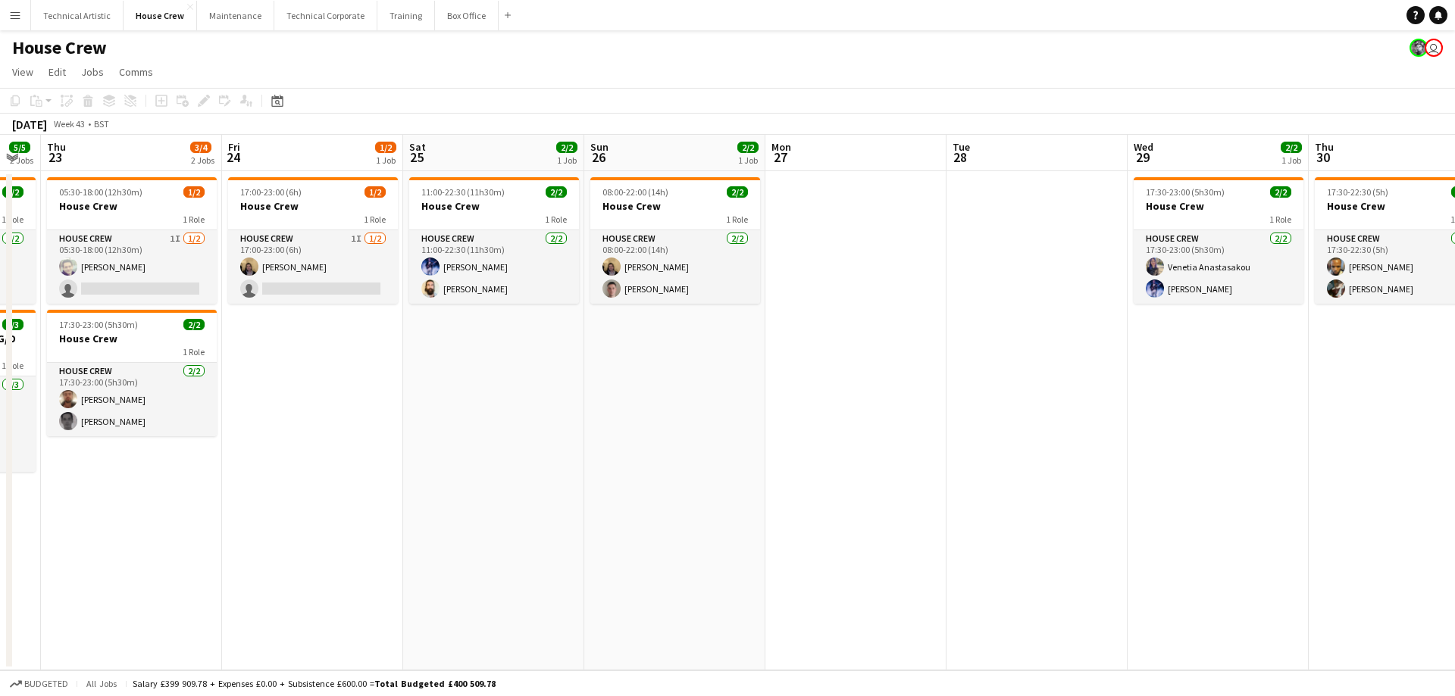
drag, startPoint x: 502, startPoint y: 554, endPoint x: 977, endPoint y: 515, distance: 476.8
click at [1024, 512] on app-calendar-viewport "Tue 21 1/2 1 Job Wed 22 5/5 2 Jobs Thu 23 3/4 2 Jobs Fri 24 1/2 1 Job Sat 25 2/…" at bounding box center [727, 403] width 1455 height 536
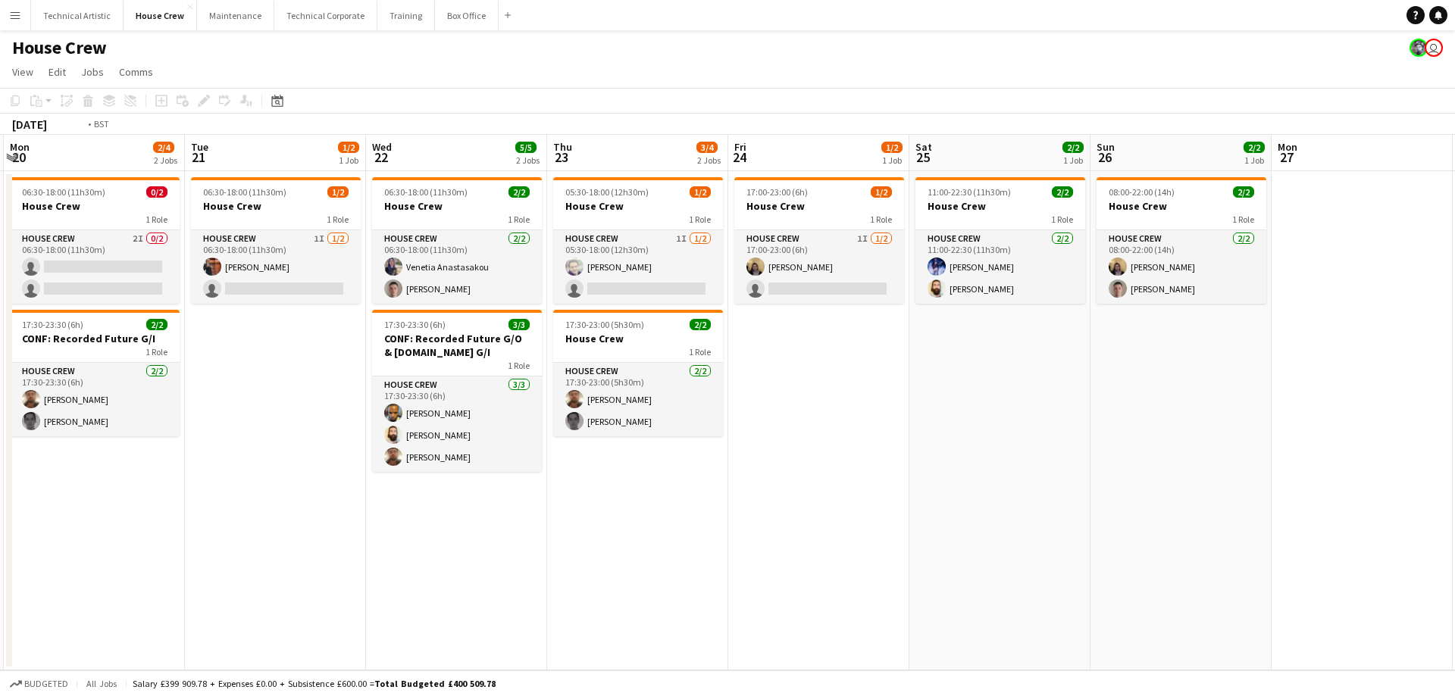
drag, startPoint x: 509, startPoint y: 558, endPoint x: 561, endPoint y: 553, distance: 51.7
click at [1093, 571] on app-calendar-viewport "Sat 18 2/4 1 Job Sun 19 2/2 1 Job Mon 20 2/4 2 Jobs Tue 21 1/2 1 Job Wed 22 5/5…" at bounding box center [727, 403] width 1455 height 536
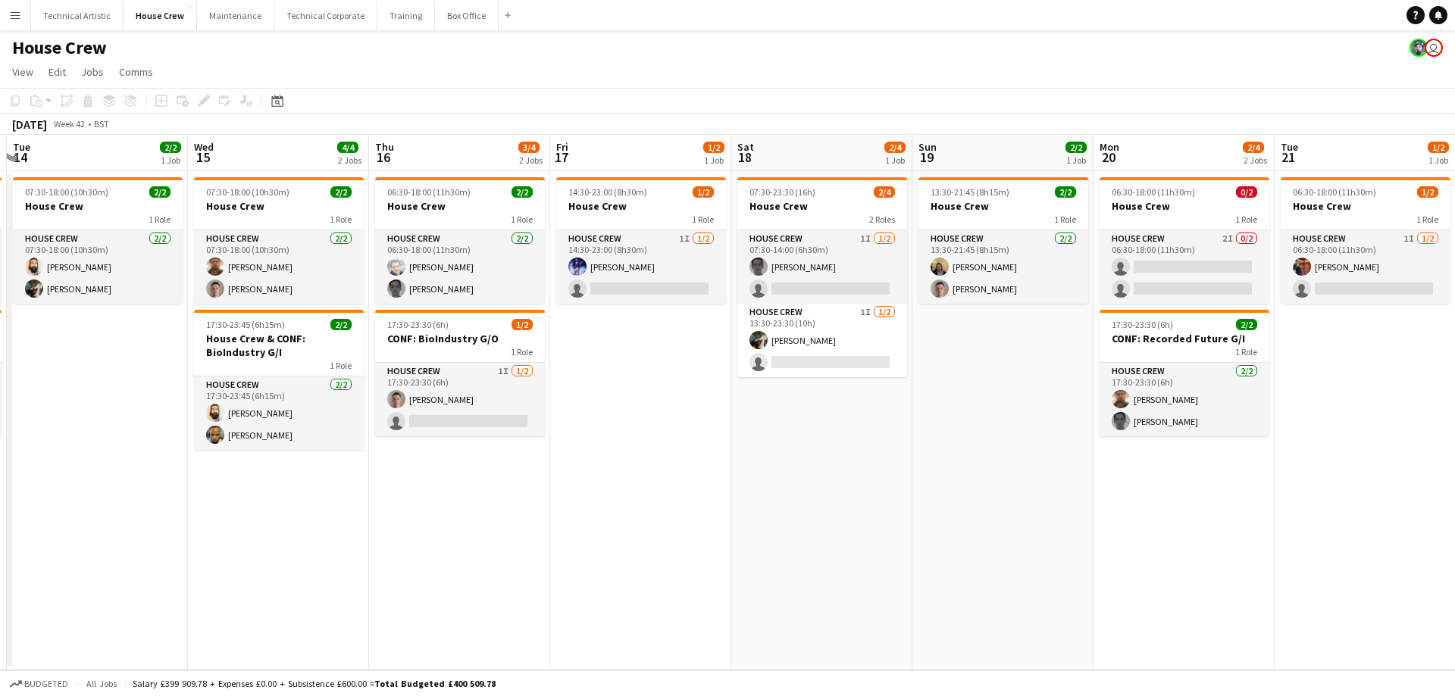
drag, startPoint x: 549, startPoint y: 541, endPoint x: 1141, endPoint y: 587, distance: 592.9
click at [1141, 587] on app-calendar-viewport "Sun 12 1/2 1 Job Mon 13 4/4 2 Jobs Tue 14 2/2 1 Job Wed 15 4/4 2 Jobs Thu 16 3/…" at bounding box center [727, 403] width 1455 height 536
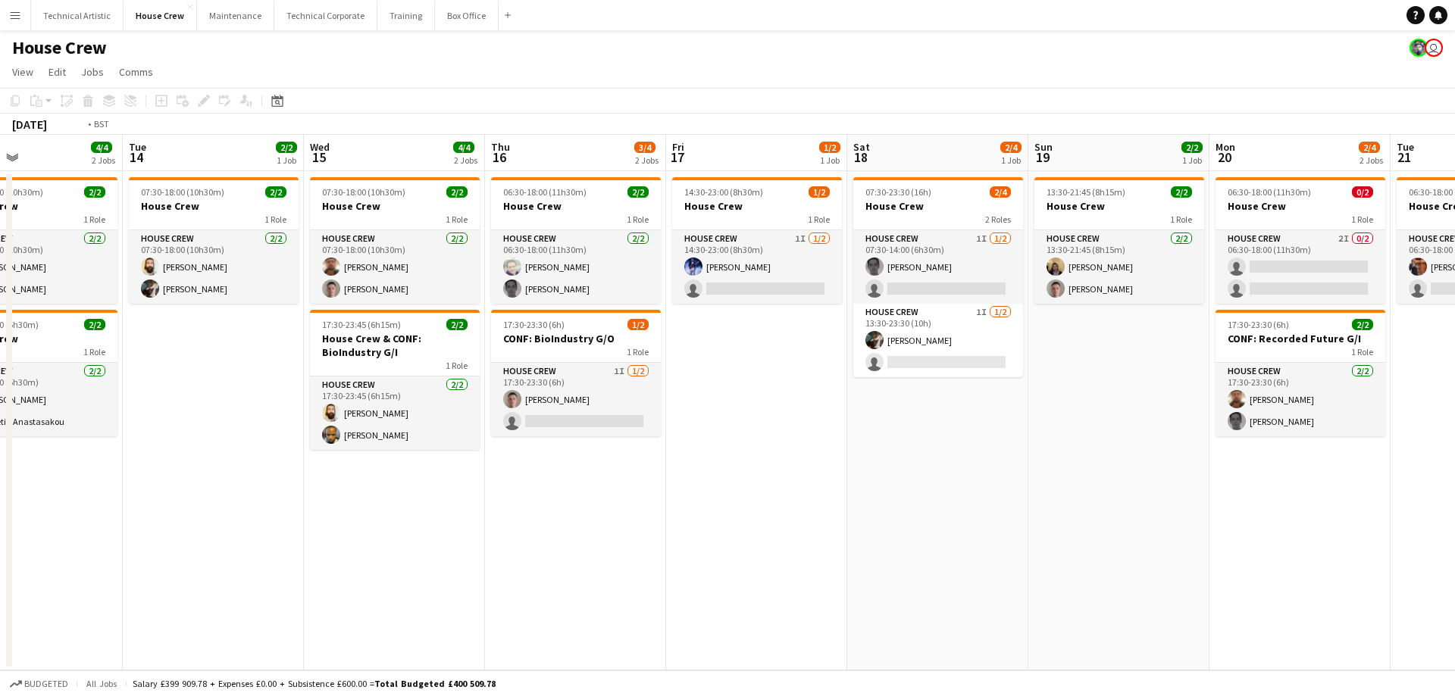
drag, startPoint x: 446, startPoint y: 560, endPoint x: 1077, endPoint y: 496, distance: 634.5
click at [1077, 496] on app-calendar-viewport "Sat 11 2/2 1 Job Sun 12 1/2 1 Job Mon 13 4/4 2 Jobs Tue 14 2/2 1 Job Wed 15 4/4…" at bounding box center [727, 403] width 1455 height 536
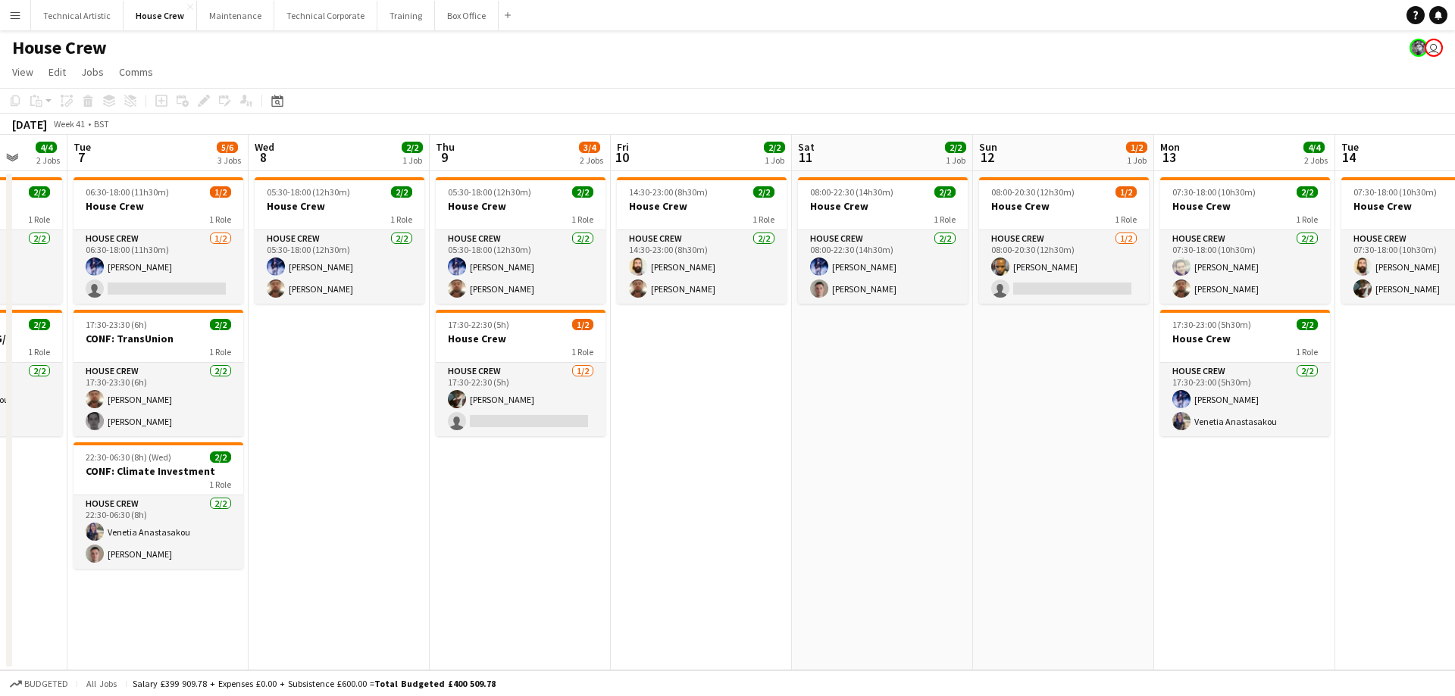
drag
click at [956, 505] on app-calendar-viewport "Sun 5 1/2 1 Job Mon 6 4/4 2 Jobs Tue 7 5/6 3 Jobs Wed 8 2/2 1 Job Thu 9 3/4 2 J…" at bounding box center [727, 403] width 1455 height 536
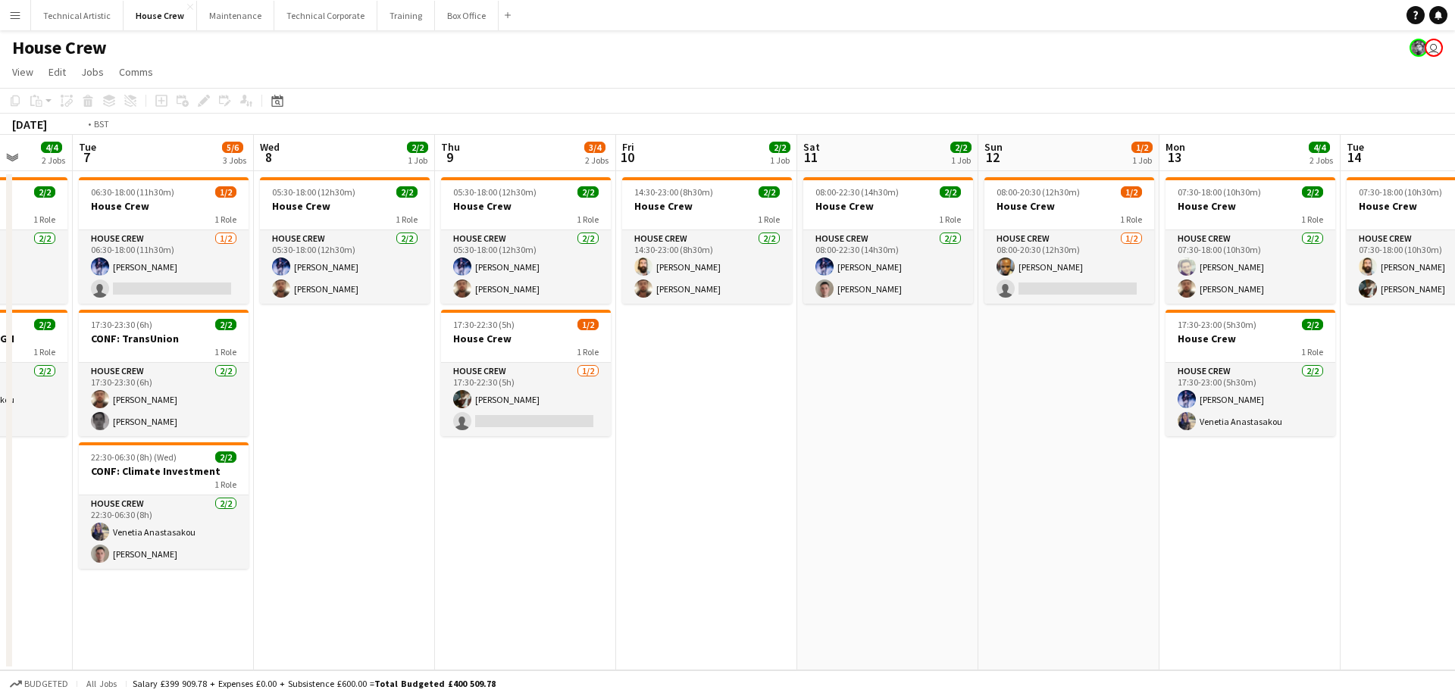
click at [962, 570] on app-calendar-viewport "Sat 4 2/2 1 Job Sun 5 1/2 1 Job Mon 6 4/4 2 Jobs Tue 7 5/6 3 Jobs Wed 8 2/2 1 J…" at bounding box center [727, 403] width 1455 height 536
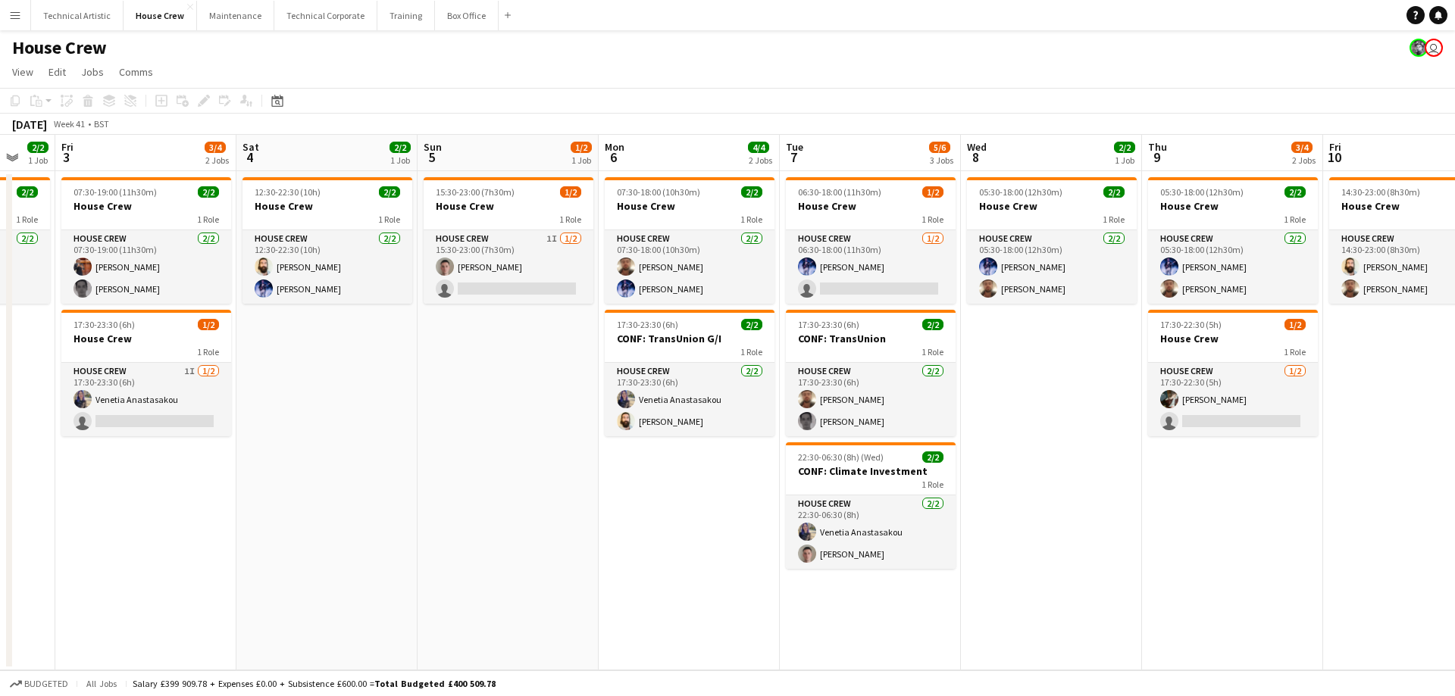
click at [921, 584] on app-calendar-viewport "Wed 1 4/4 2 Jobs Thu 2 2/2 1 Job Fri 3 3/4 2 Jobs Sat 4 2/2 1 Job Sun 5 1/2 1 J…" at bounding box center [727, 403] width 1455 height 536
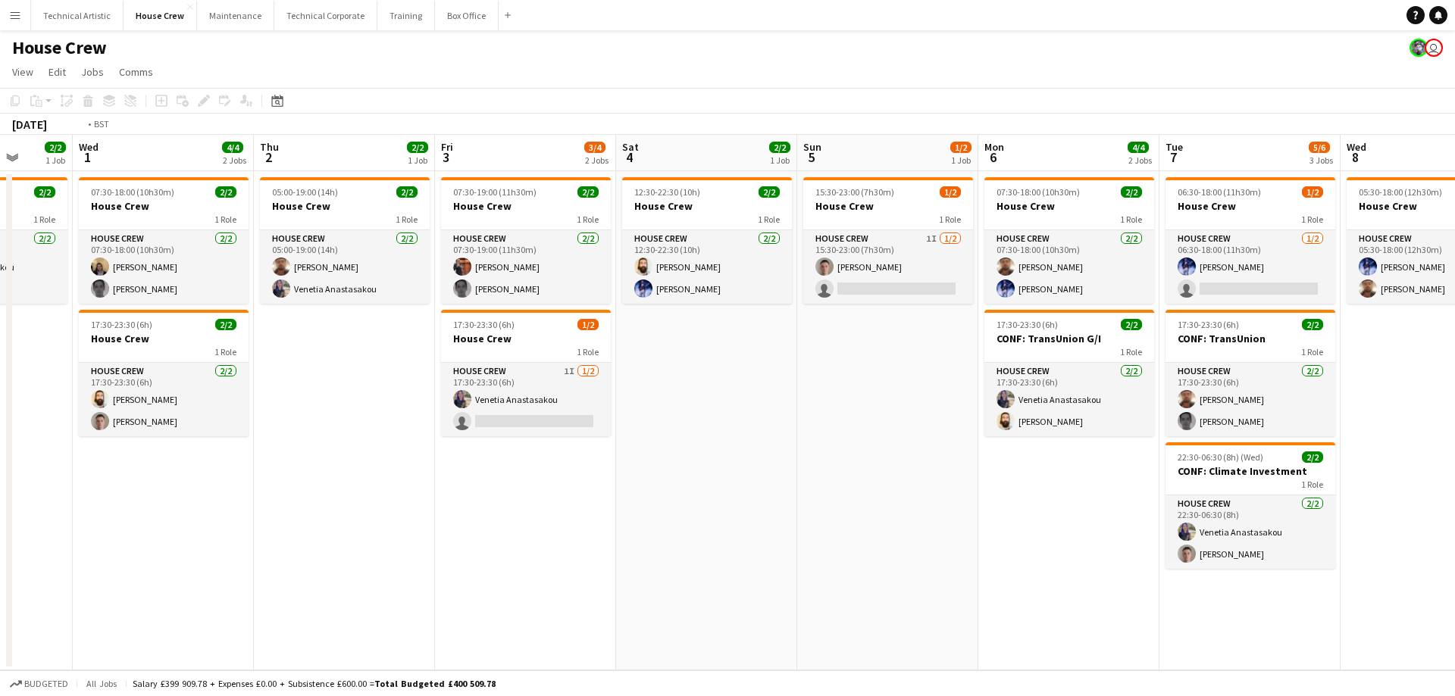
click at [890, 582] on app-calendar-viewport "Sun 28 2/2 1 Job Mon 29 2/2 1 Job Tue 30 2/2 1 Job Wed 1 4/4 2 Jobs Thu 2 2/2 1…" at bounding box center [727, 403] width 1455 height 536
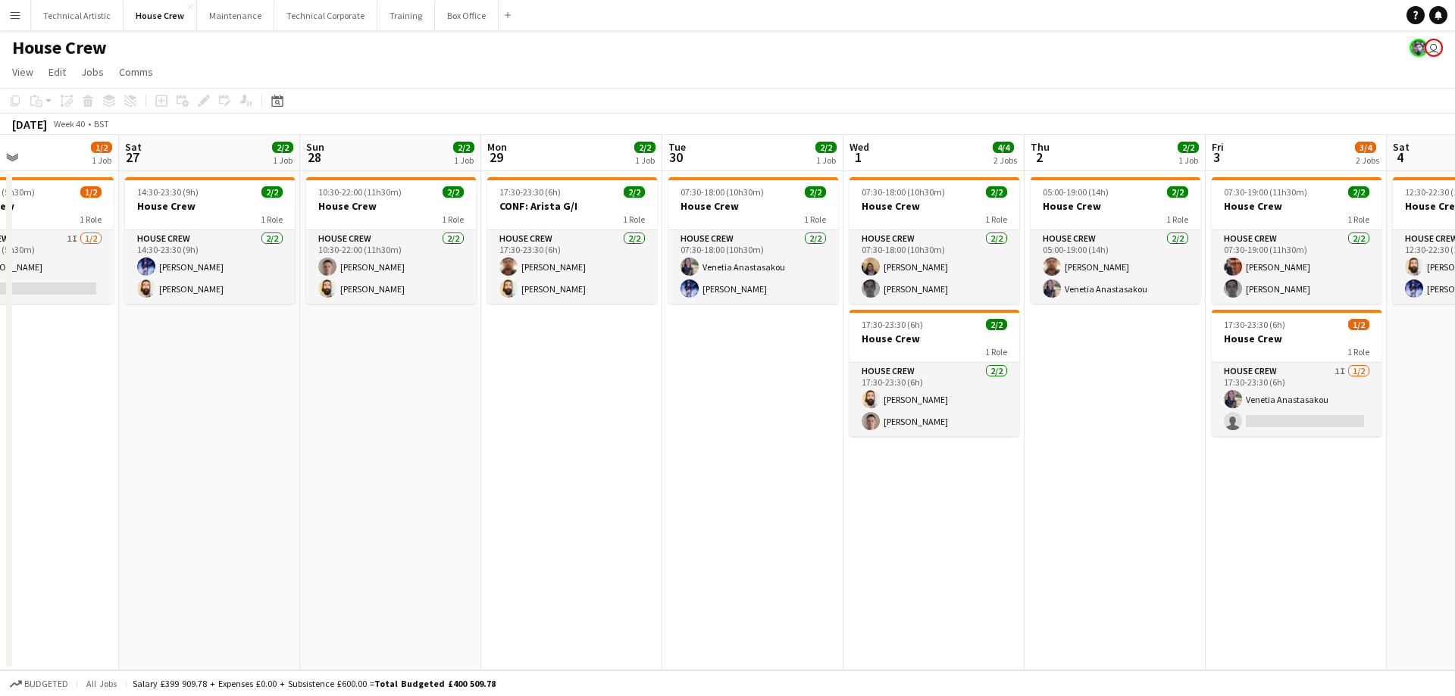
click at [805, 554] on app-calendar-viewport "Thu 25 4/5 2 Jobs Fri 26 1/2 1 Job Sat 27 2/2 1 Job Sun 28 2/2 1 Job Mon 29 2/2…" at bounding box center [727, 403] width 1455 height 536
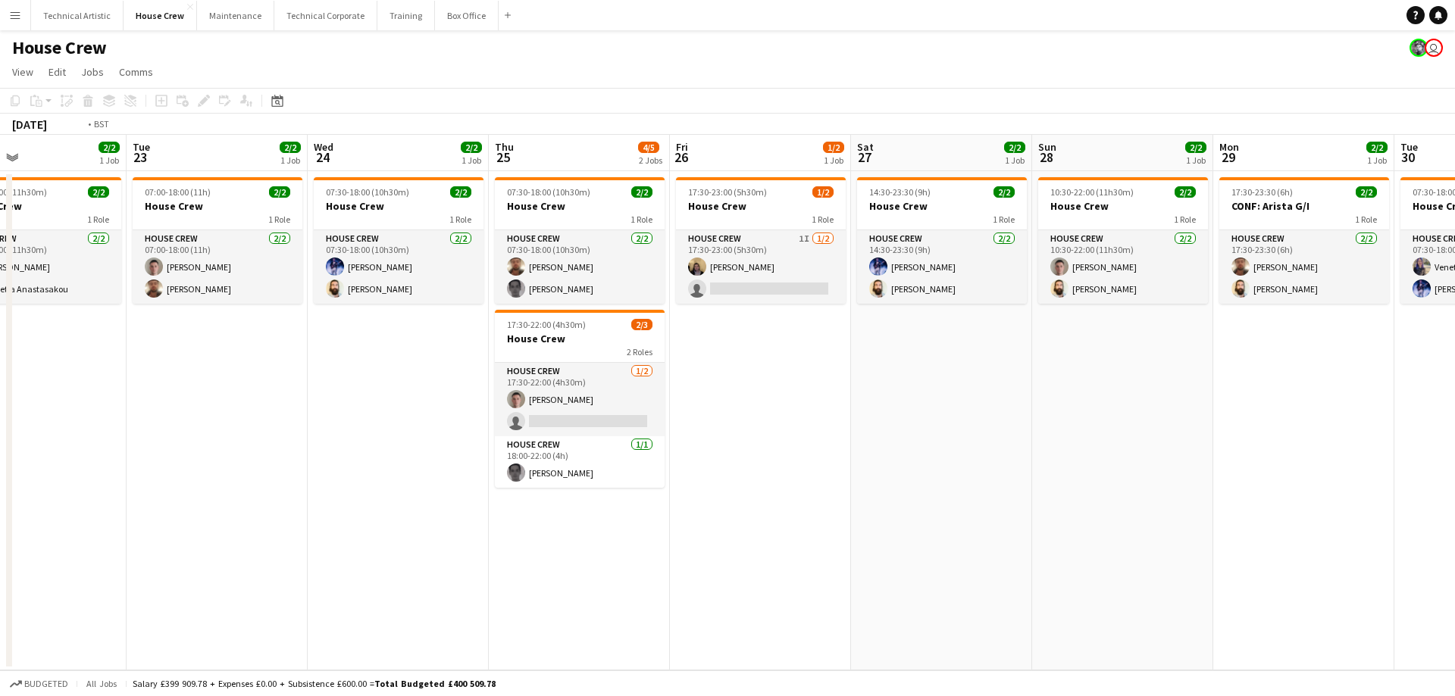
click at [762, 511] on app-calendar-viewport "Sat 20 3/4 2 Jobs Sun 21 2/2 1 Job Mon 22 2/2 1 Job Tue 23 2/2 1 Job Wed 24 2/2…" at bounding box center [727, 403] width 1455 height 536
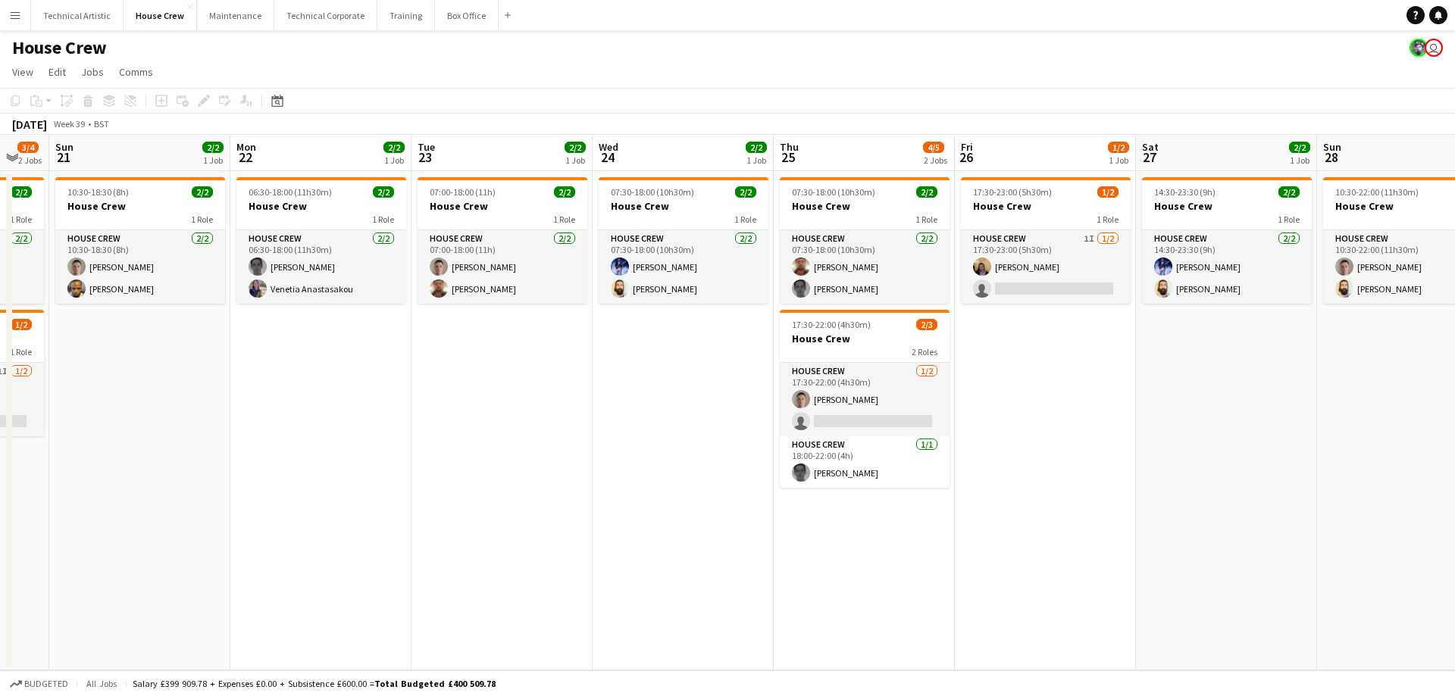
click at [667, 496] on app-calendar-viewport "Fri 19 2/2 1 Job Sat 20 3/4 2 Jobs Sun 21 2/2 1 Job Mon 22 2/2 1 Job Tue 23 2/2…" at bounding box center [727, 403] width 1455 height 536
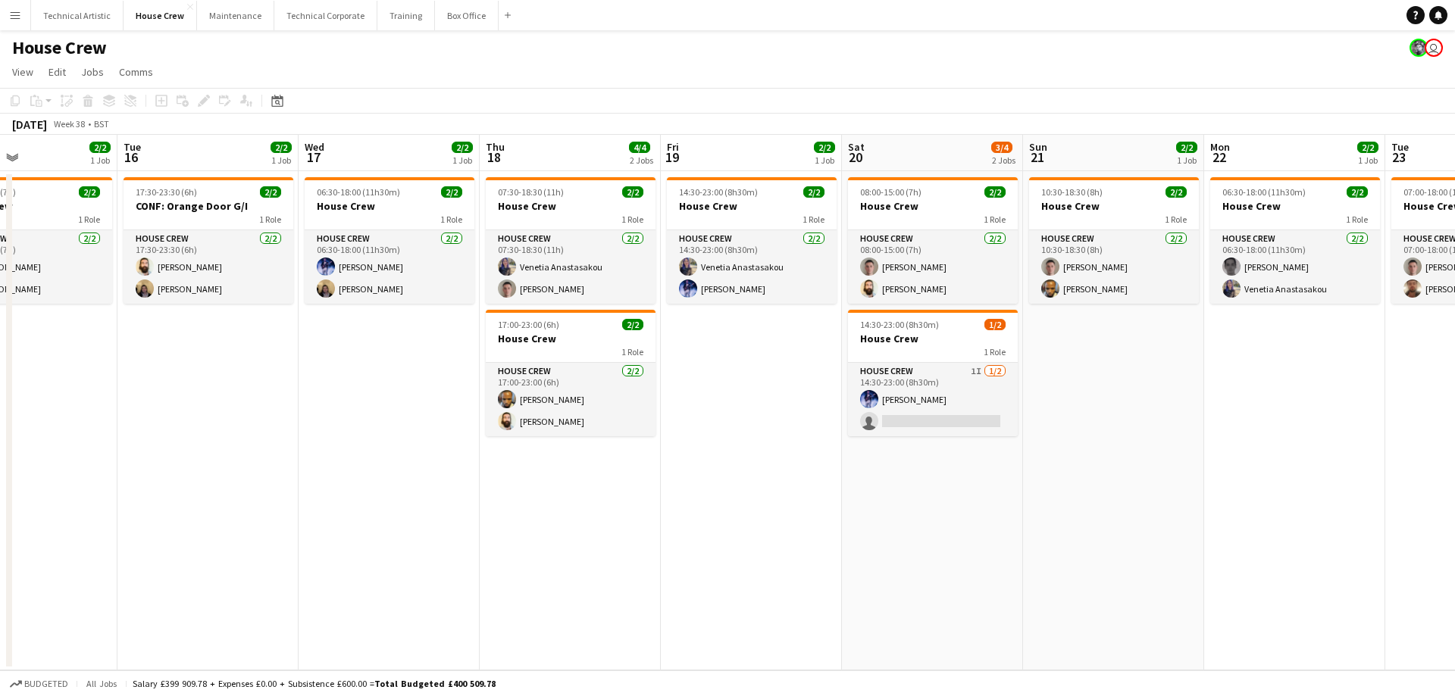
click at [781, 515] on app-calendar-viewport "Sat 13 2/2 1 Job Sun 14 2/2 1 Job Mon 15 2/2 1 Job Tue 16 2/2 1 Job Wed 17 2/2 …" at bounding box center [727, 403] width 1455 height 536
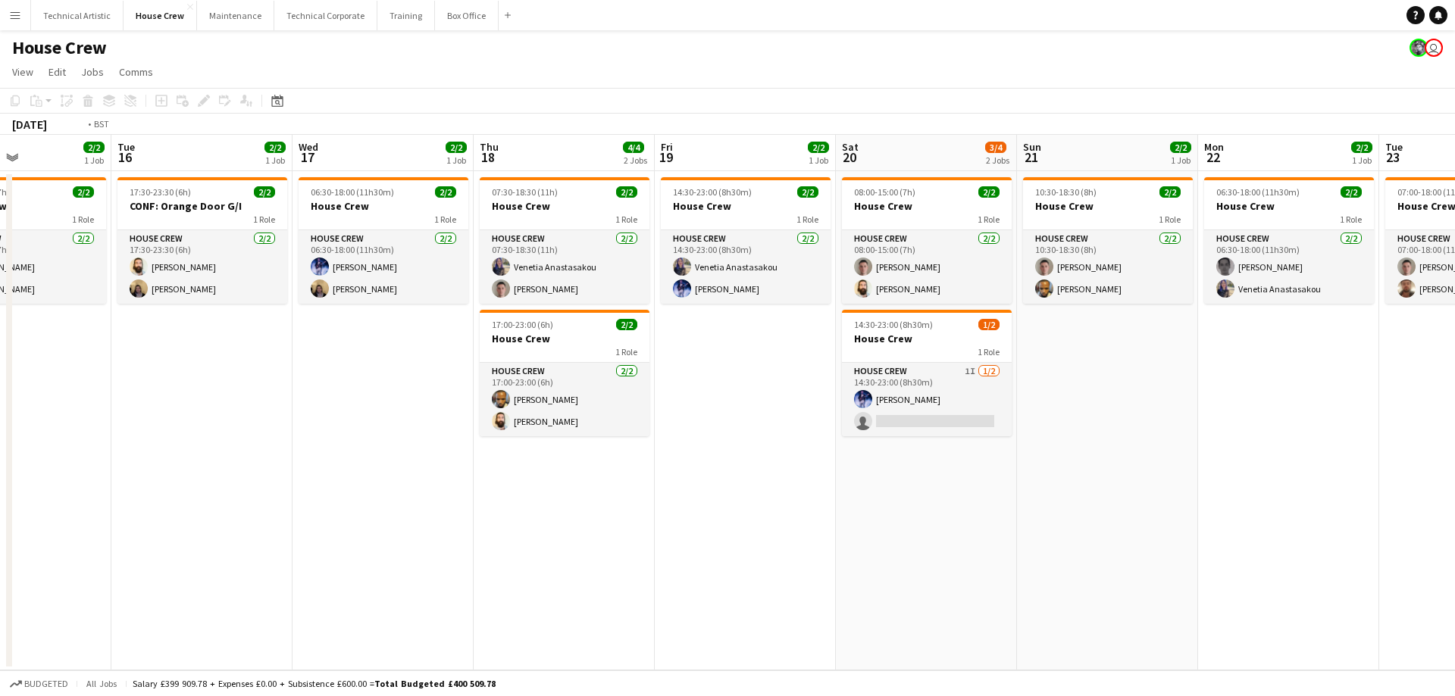
click at [756, 526] on app-calendar-viewport "Sat 13 2/2 1 Job Sun 14 2/2 1 Job Mon 15 2/2 1 Job Tue 16 2/2 1 Job Wed 17 2/2 …" at bounding box center [727, 403] width 1455 height 536
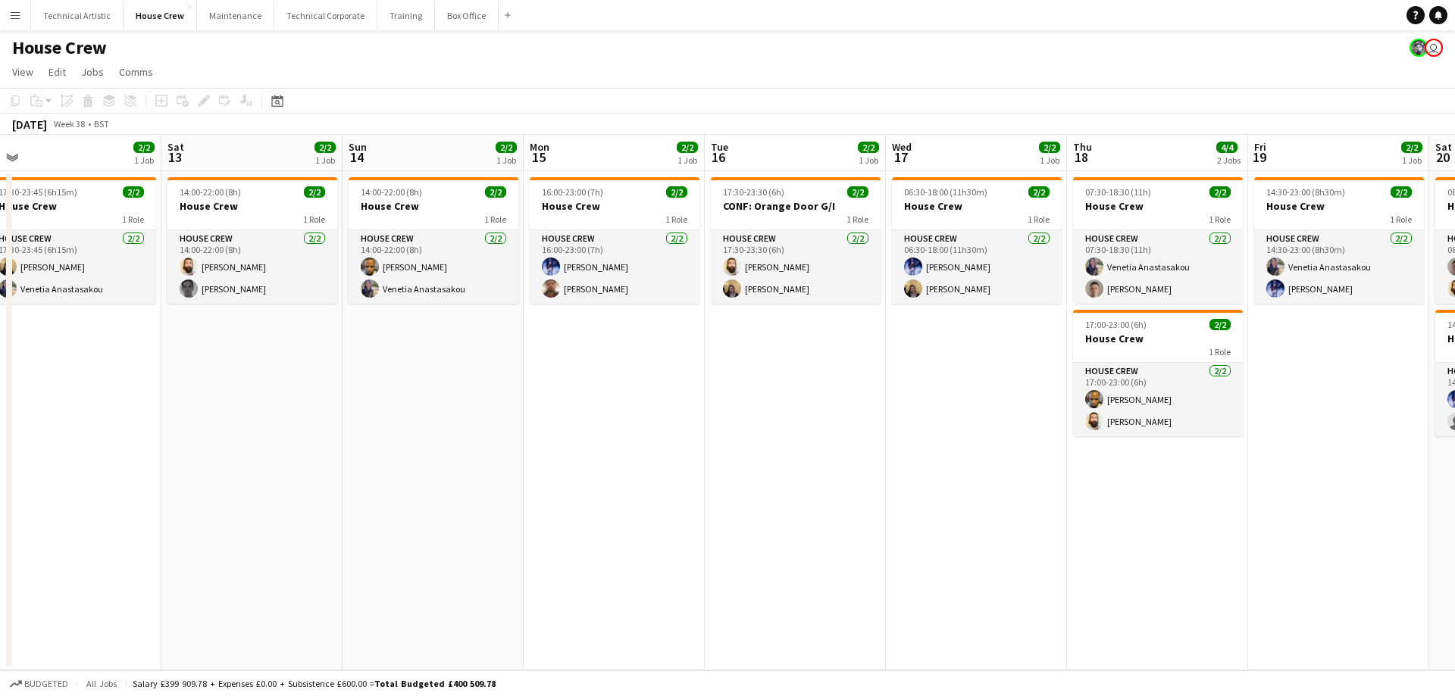
click at [631, 491] on app-calendar-viewport "Wed 10 4/4 2 Jobs Thu 11 2/2 1 Job Fri 12 2/2 1 Job Sat 13 2/2 1 Job Sun 14 2/2…" at bounding box center [727, 403] width 1455 height 536
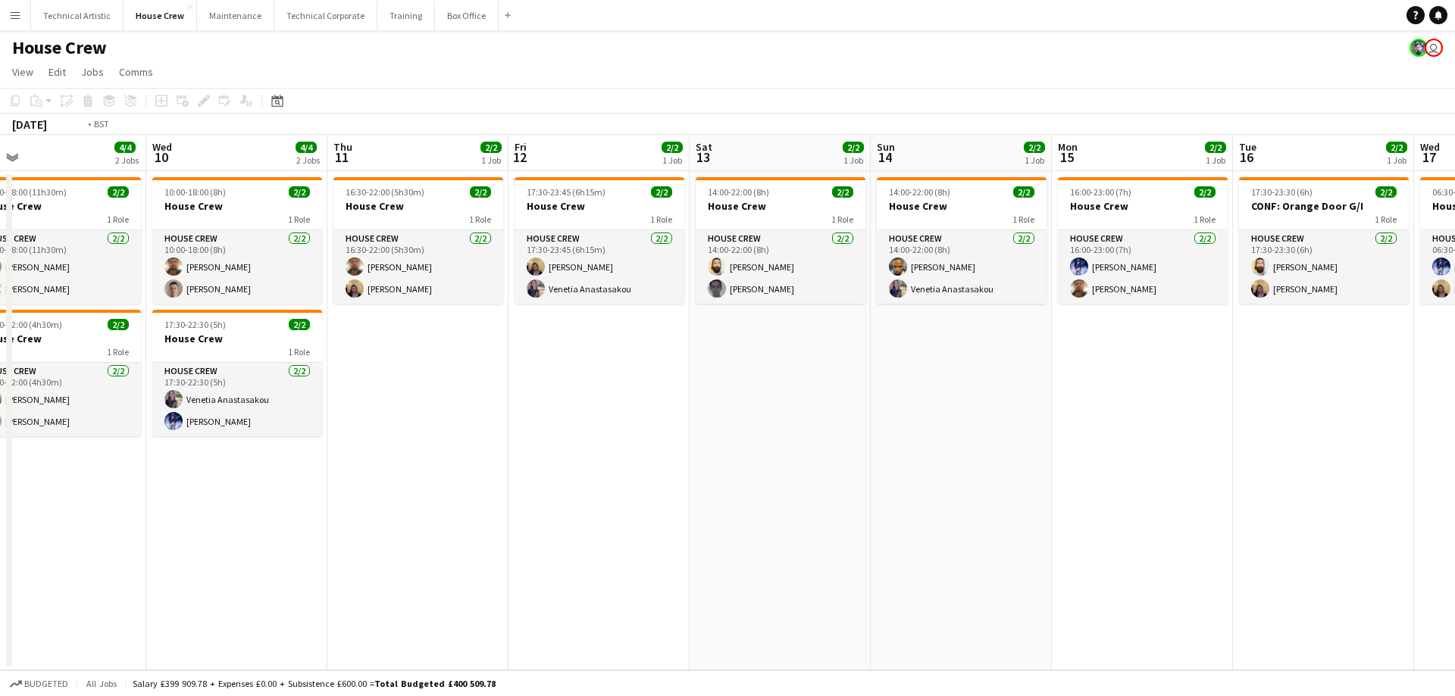
click at [606, 510] on app-calendar-viewport "Sun 7 2/2 1 Job Mon 8 2/2 1 Job Tue 9 4/4 2 Jobs Wed 10 4/4 2 Jobs Thu 11 2/2 1…" at bounding box center [727, 403] width 1455 height 536
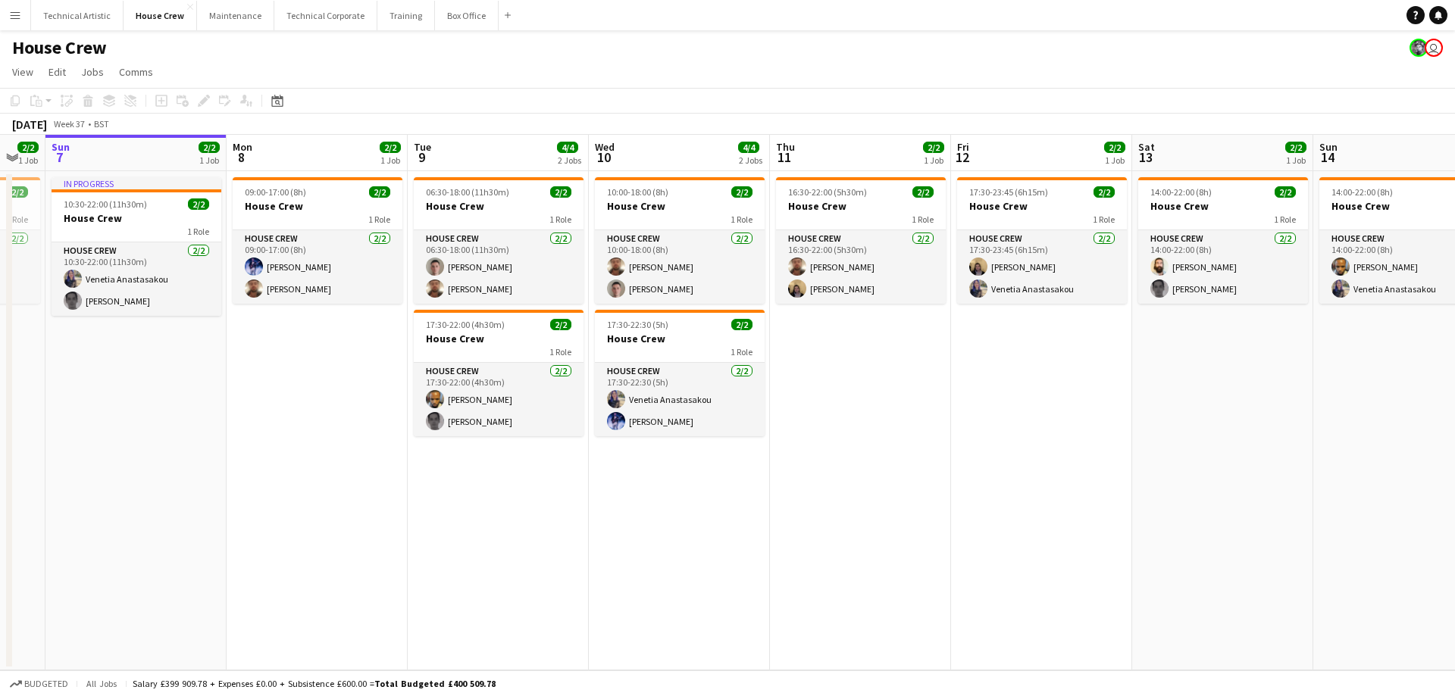
click at [533, 508] on app-calendar-viewport "Fri 5 2/2 1 Job Sat 6 2/2 1 Job Sun 7 2/2 1 Job Mon 8 2/2 1 Job Tue 9 4/4 2 Job…" at bounding box center [727, 403] width 1455 height 536
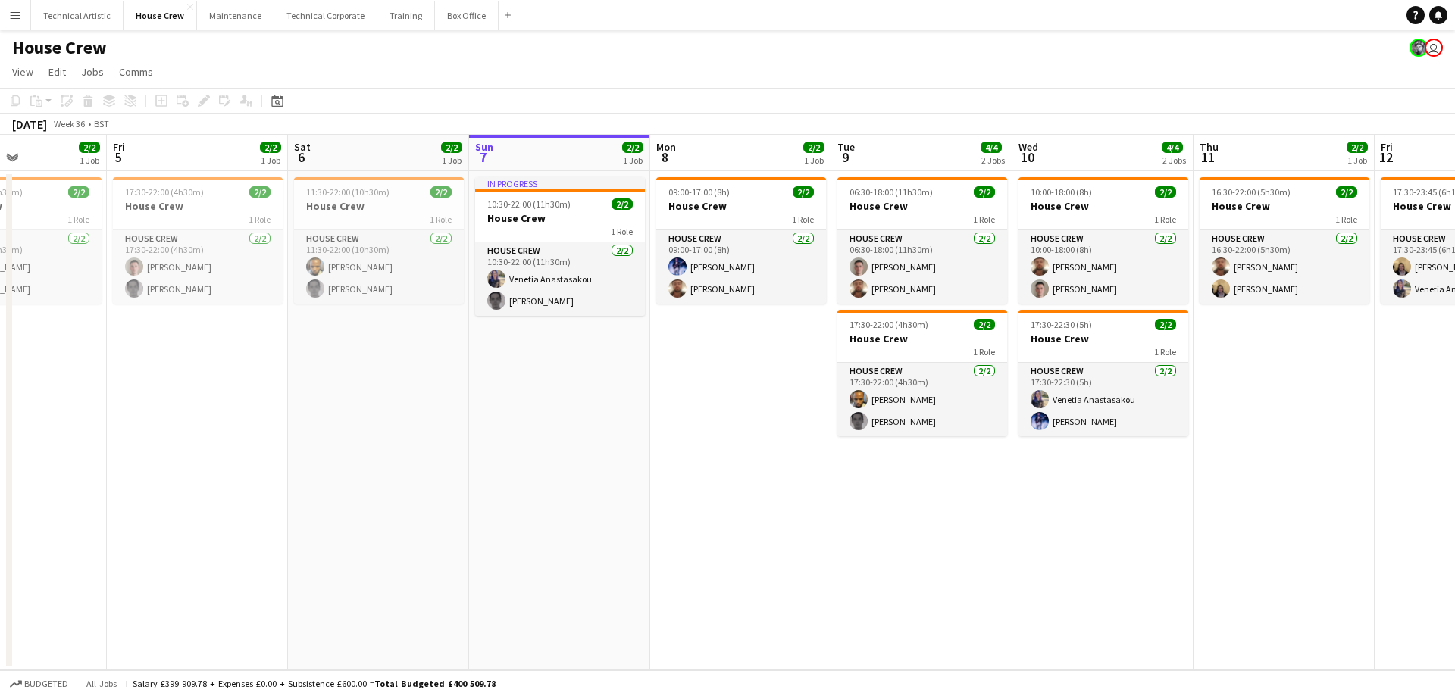
click at [417, 480] on app-calendar-viewport "Tue 2 2/2 1 Job Wed 3 2/2 1 Job Thu 4 2/2 1 Job Fri 5 2/2 1 Job Sat 6 2/2 1 Job…" at bounding box center [727, 403] width 1455 height 536
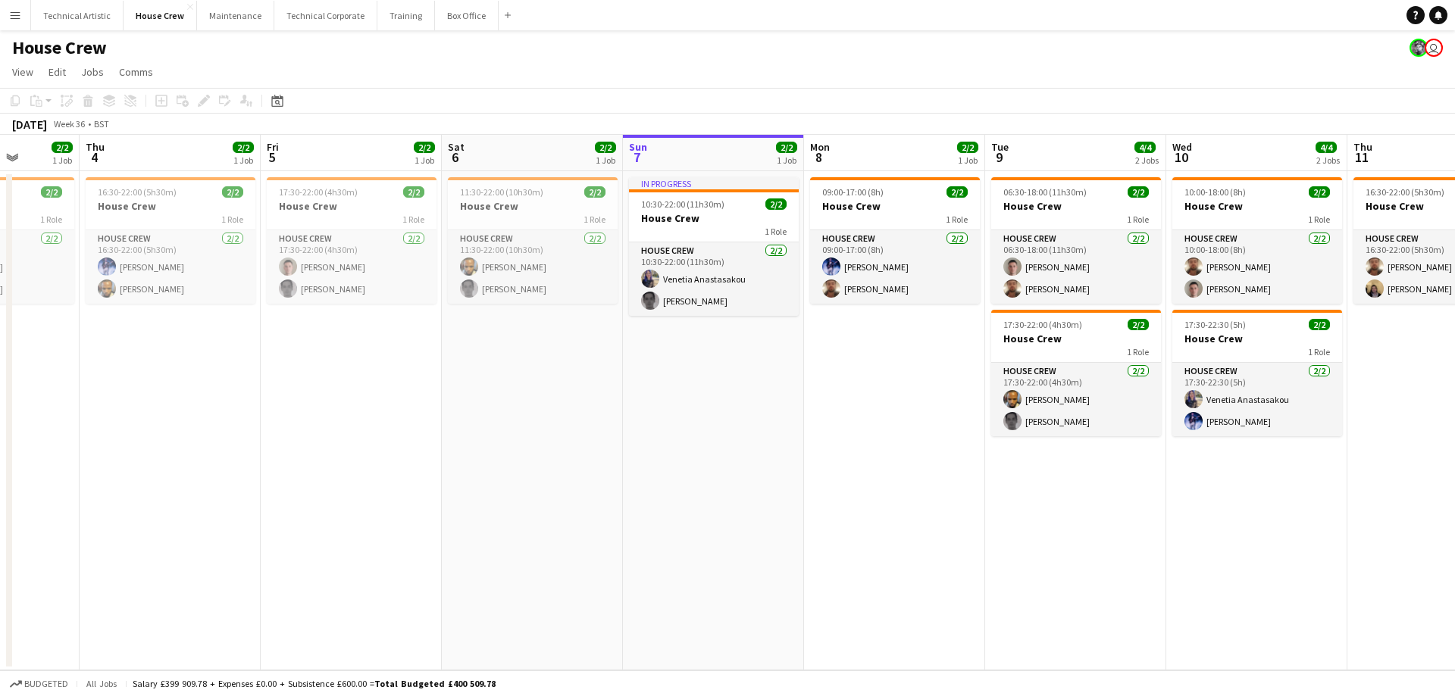
scroll to position [0, 465]
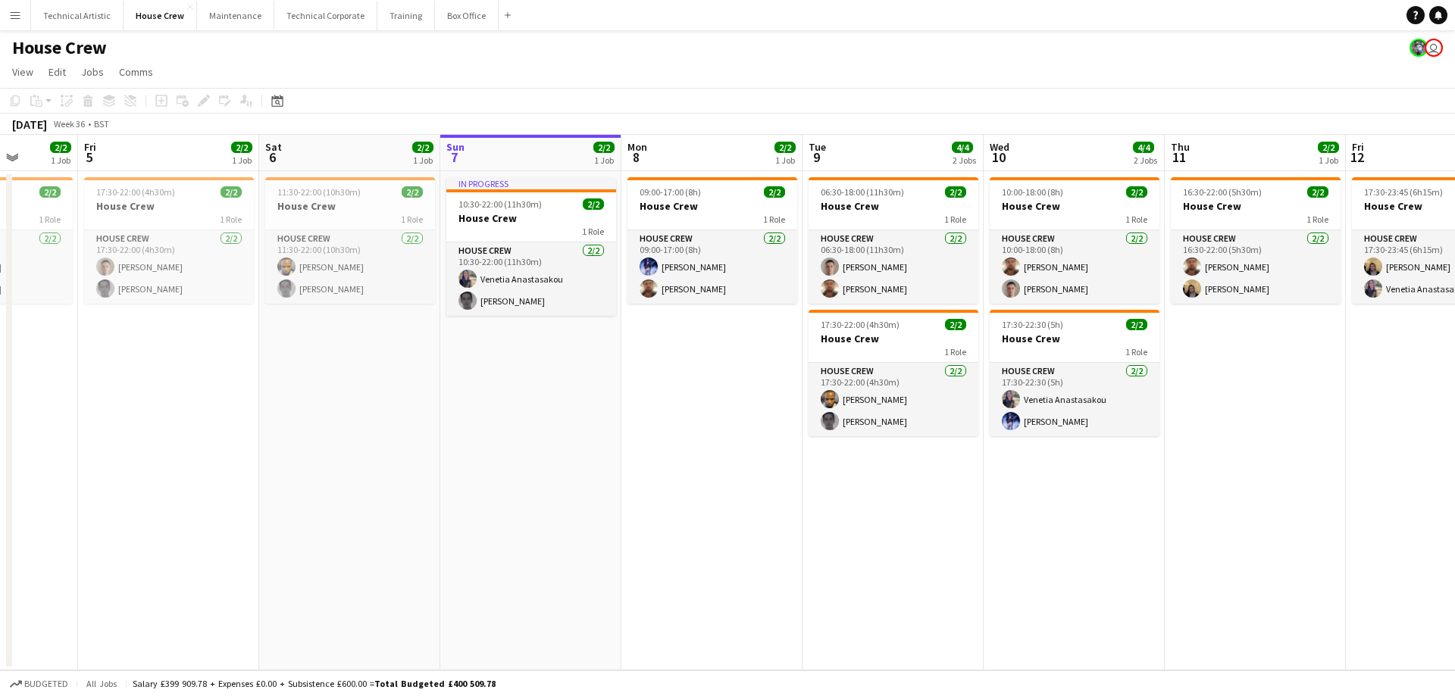
click at [0, 511] on app-calendar-viewport "Tue 2 2/2 1 Job Wed 3 2/2 1 Job Thu 4 2/2 1 Job Fri 5 2/2 1 Job Sat 6 2/2 1 Job…" at bounding box center [727, 403] width 1455 height 536
